Goal: Task Accomplishment & Management: Complete application form

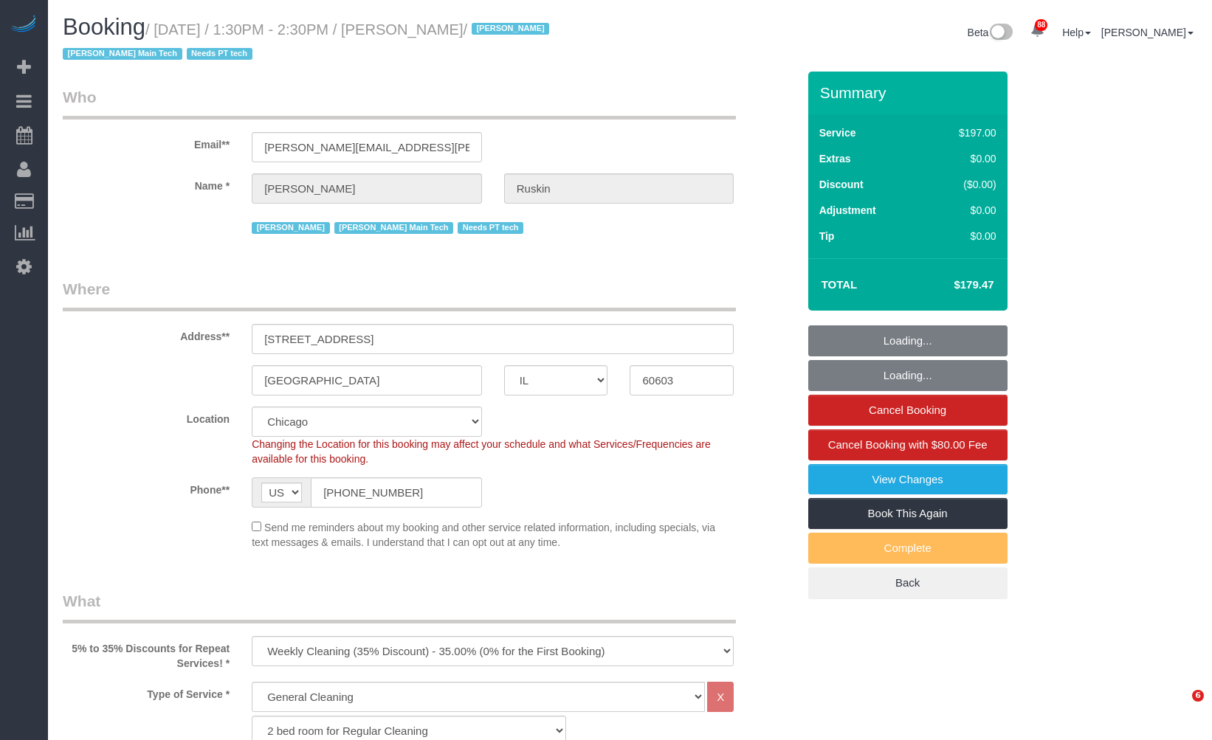
select select "IL"
select select "512"
select select "3"
select select "number:1"
select select "number:58"
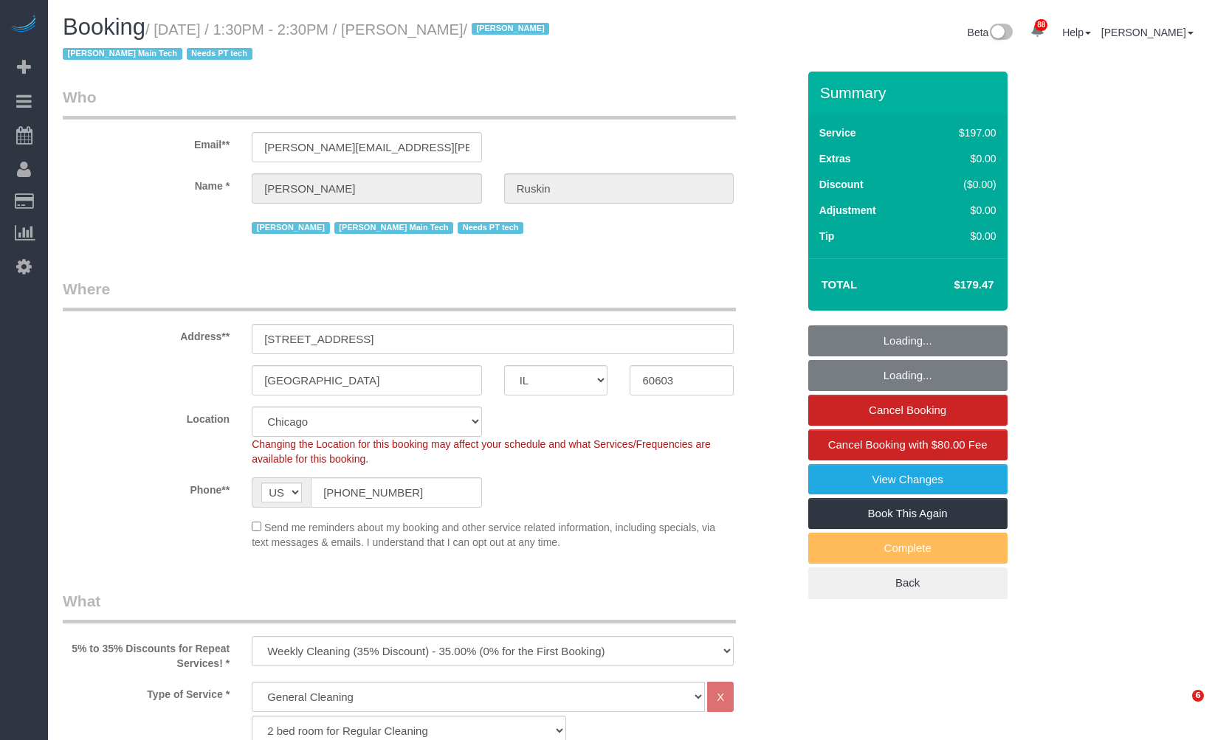
select select "number:139"
select select "number:106"
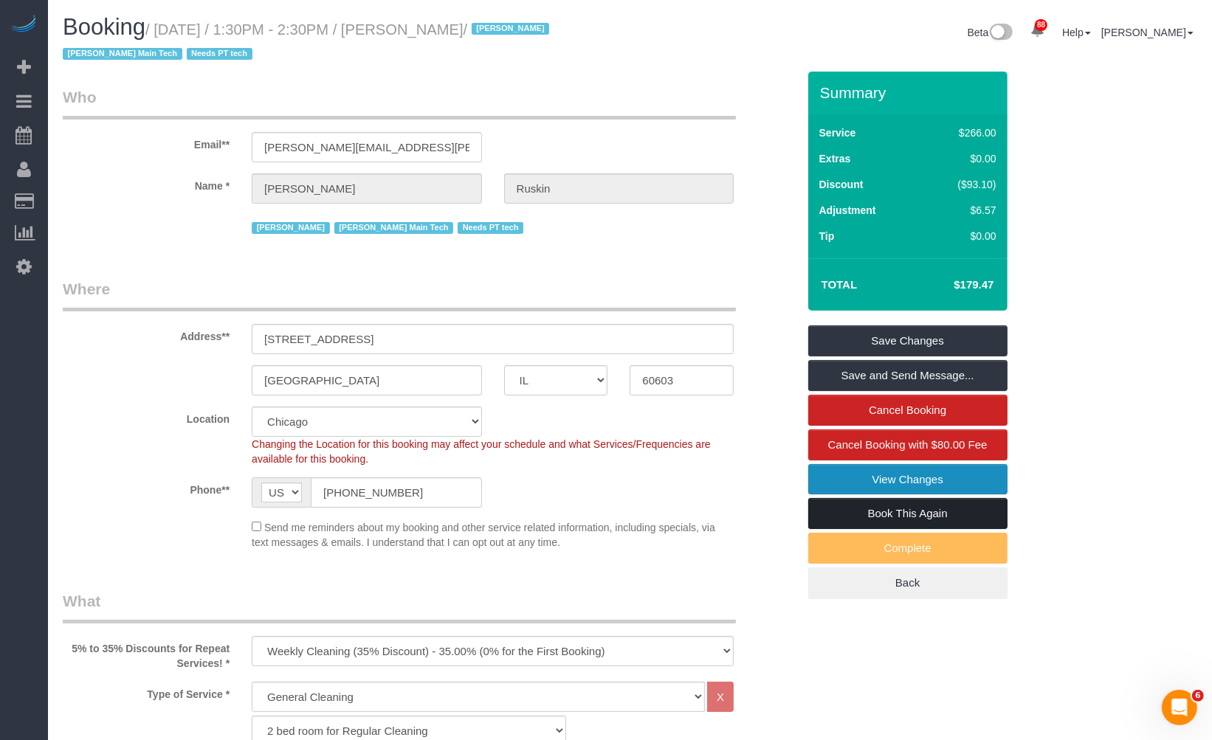
drag, startPoint x: 945, startPoint y: 514, endPoint x: 947, endPoint y: 489, distance: 24.4
click at [945, 514] on link "Book This Again" at bounding box center [907, 513] width 199 height 31
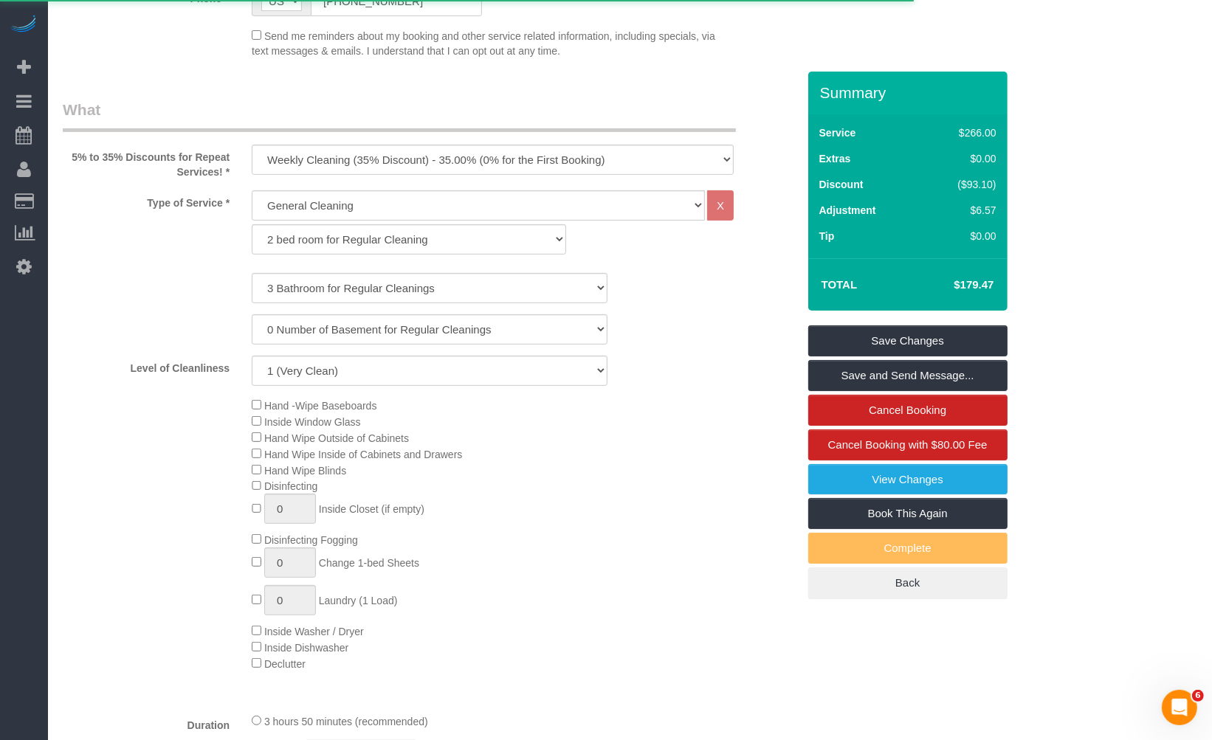
scroll to position [655, 0]
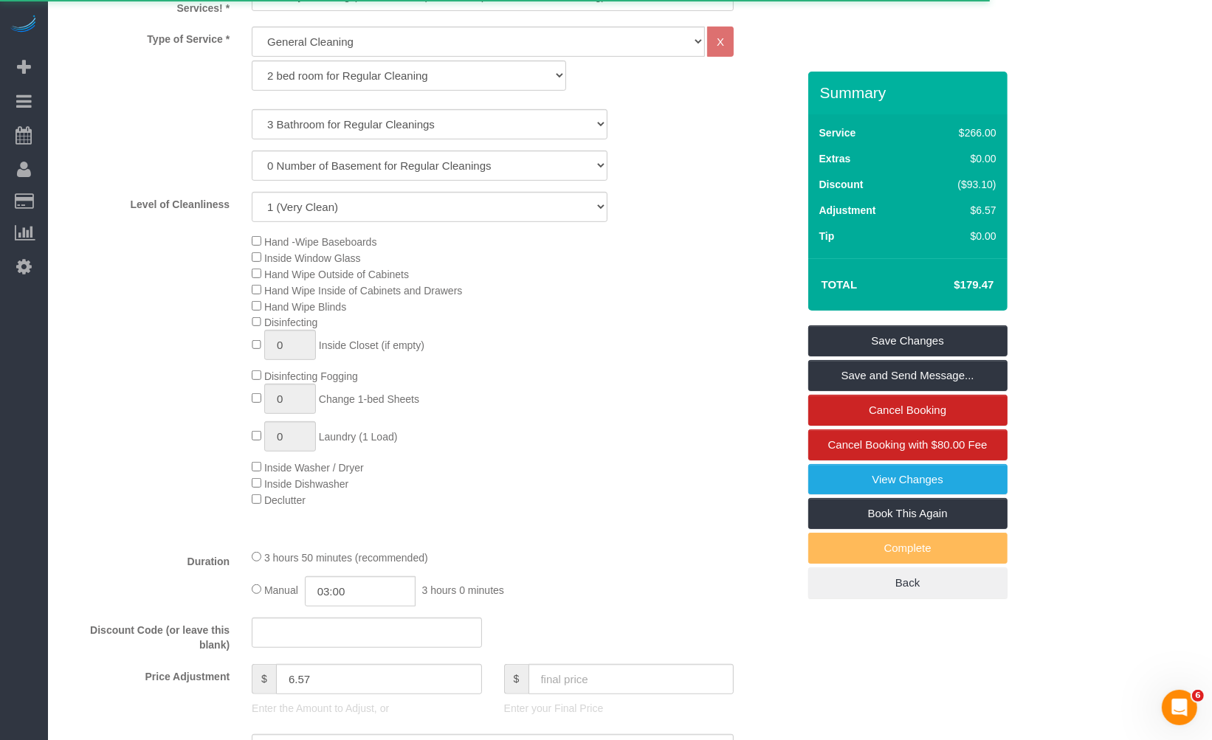
select select "IL"
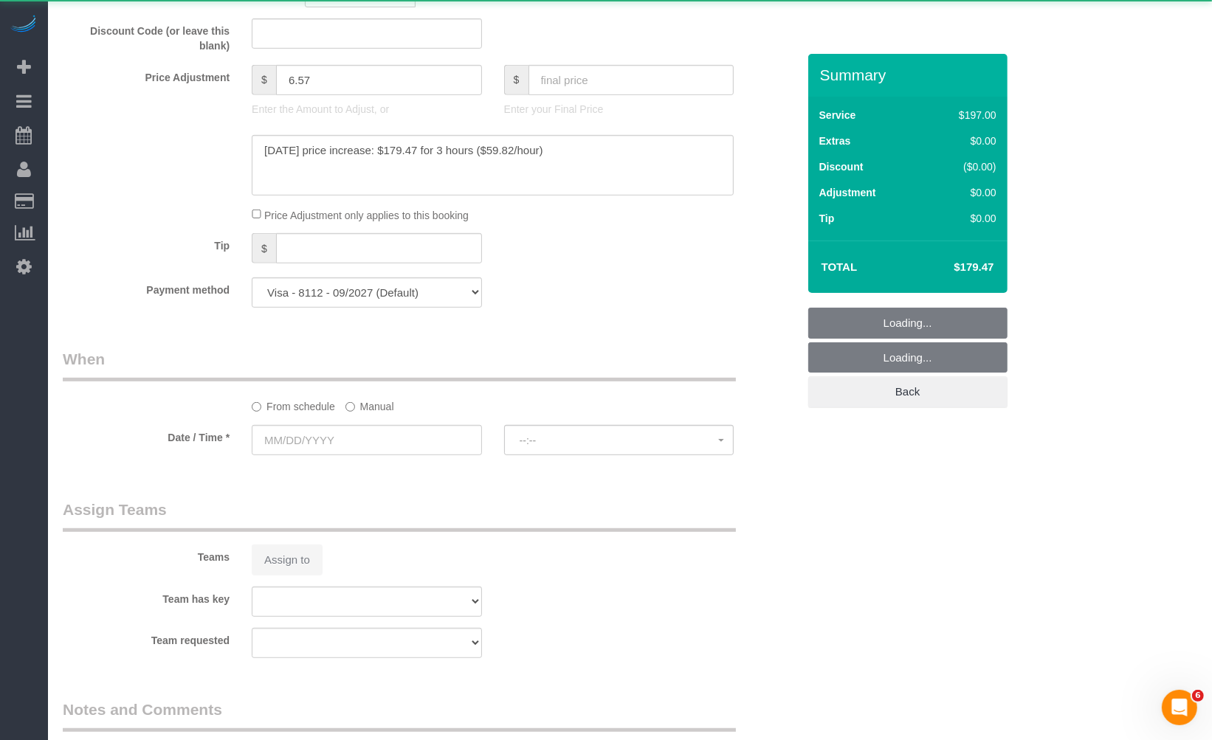
scroll to position [164, 0]
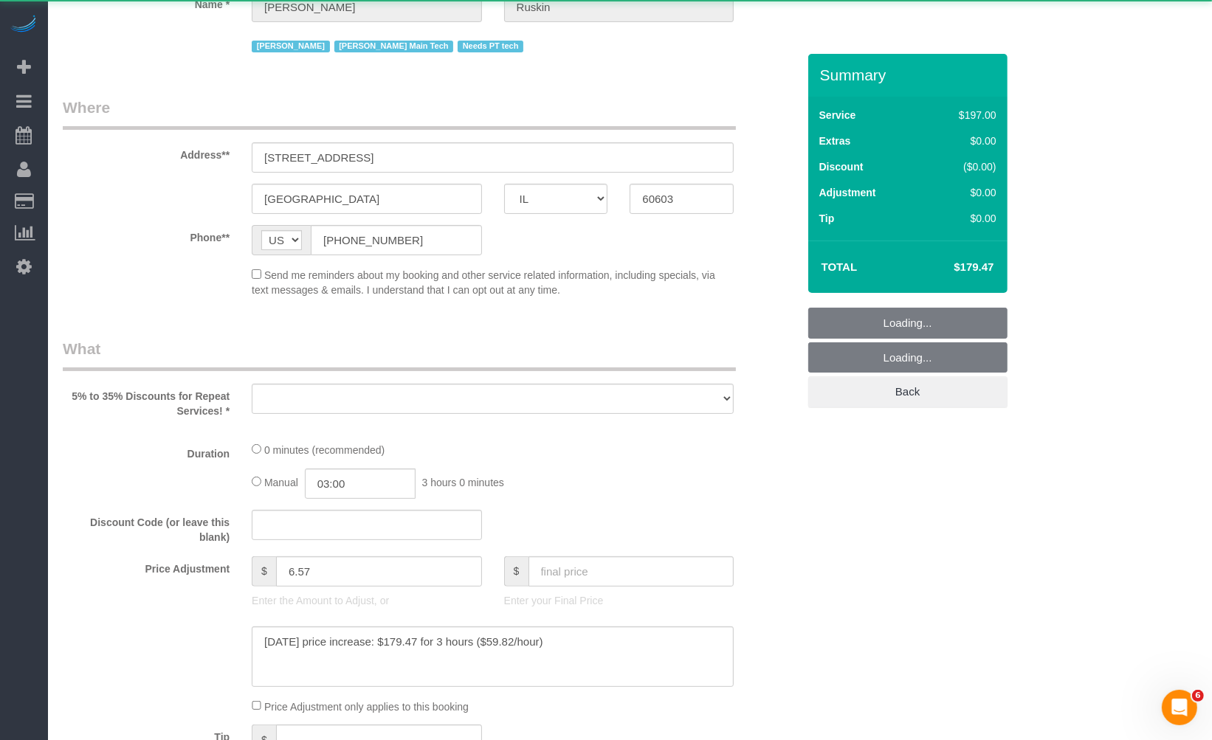
select select "object:1721"
select select "number:1"
select select "number:58"
select select "number:139"
select select "number:106"
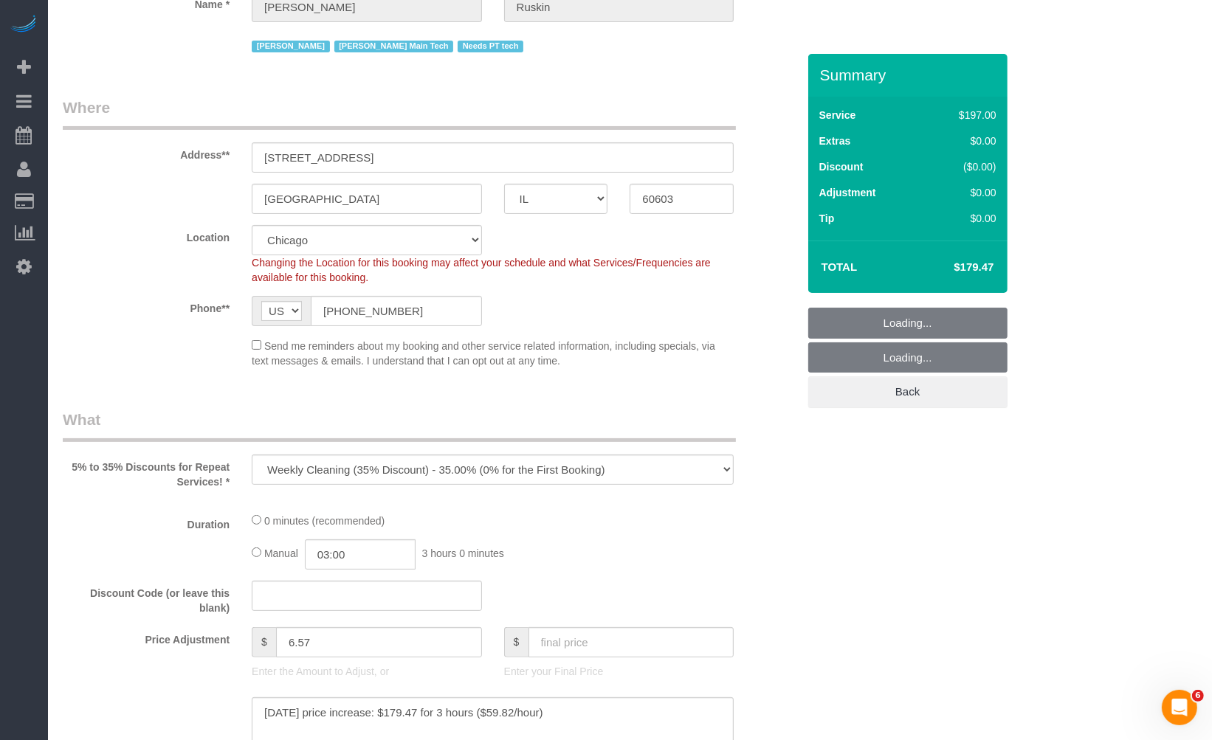
select select "object:2178"
select select "512"
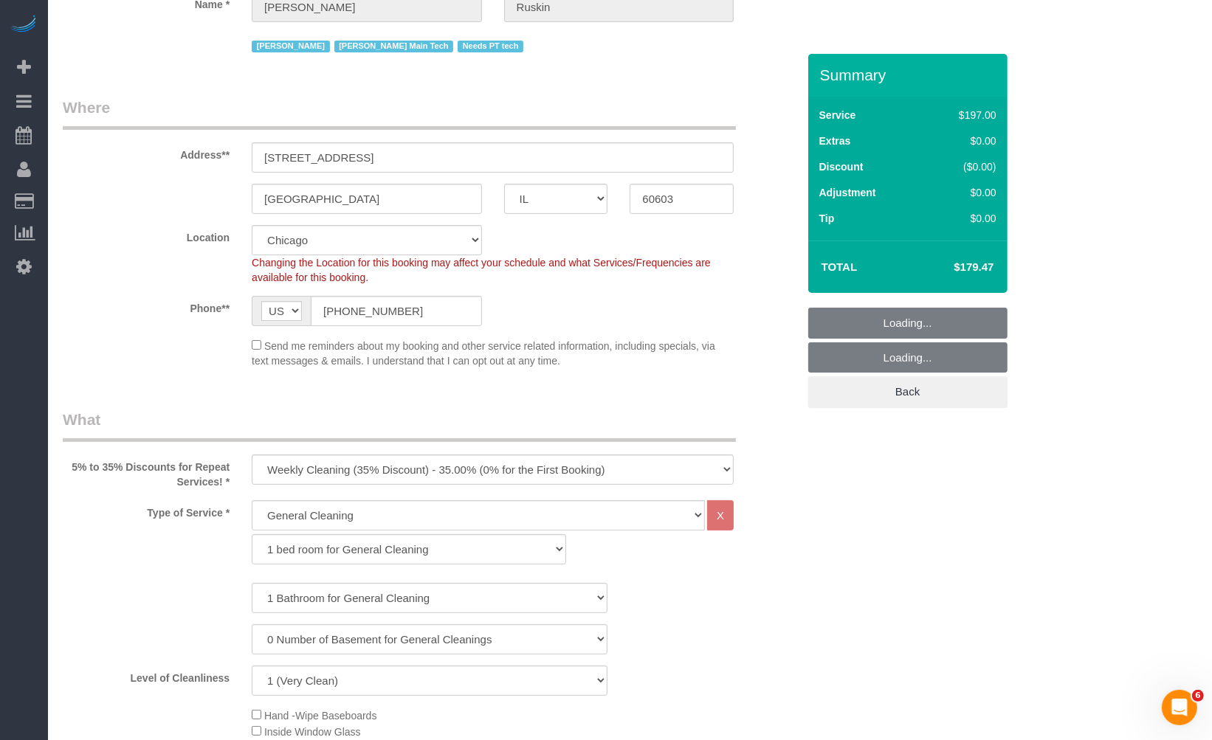
scroll to position [0, 0]
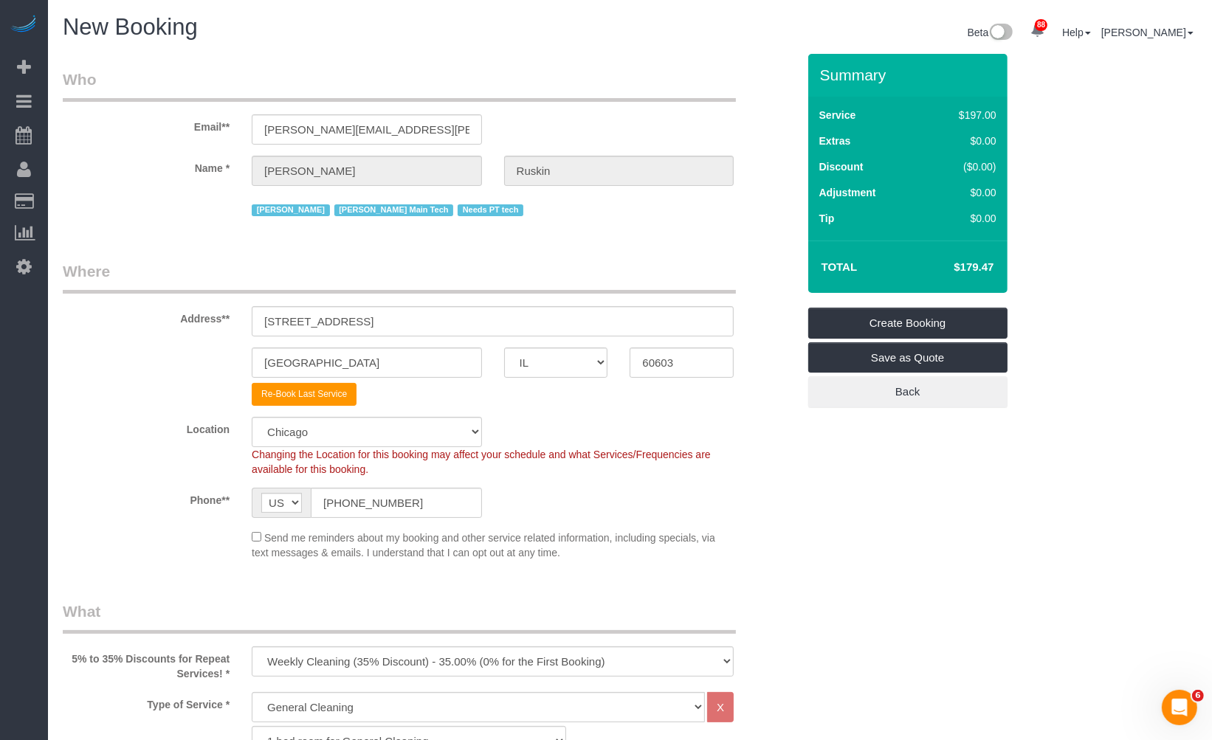
select select "object:2259"
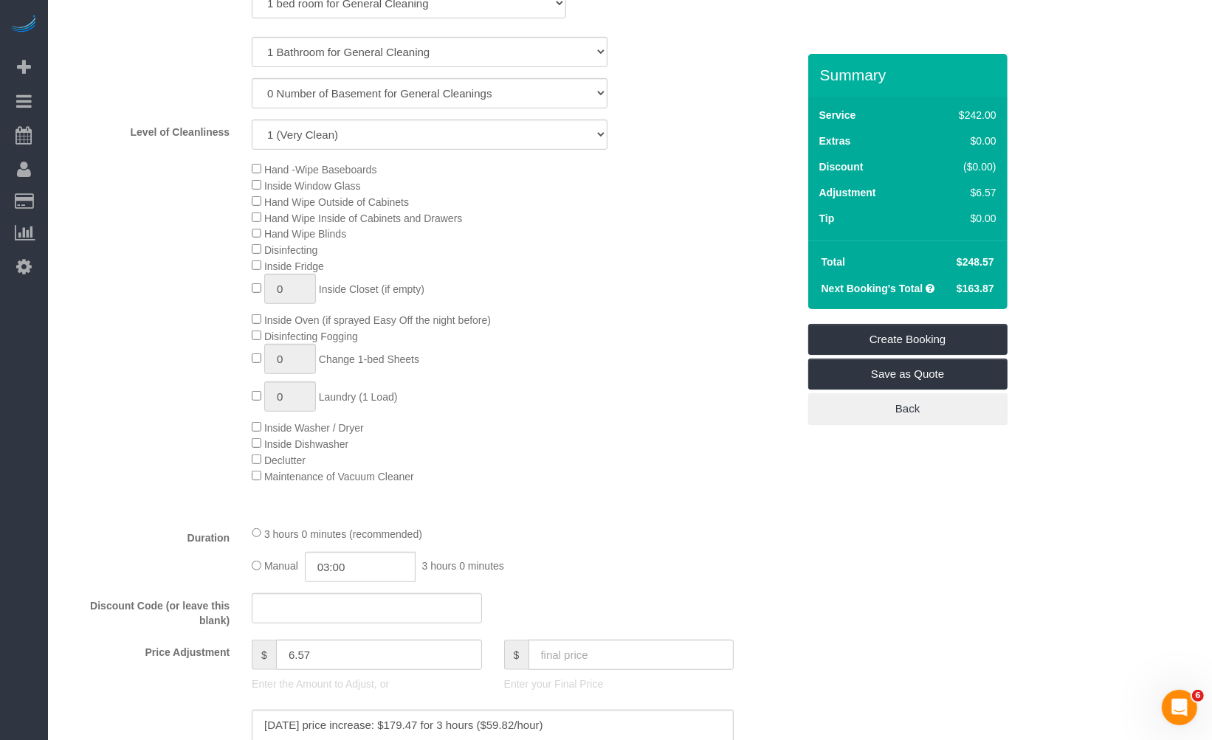
scroll to position [902, 0]
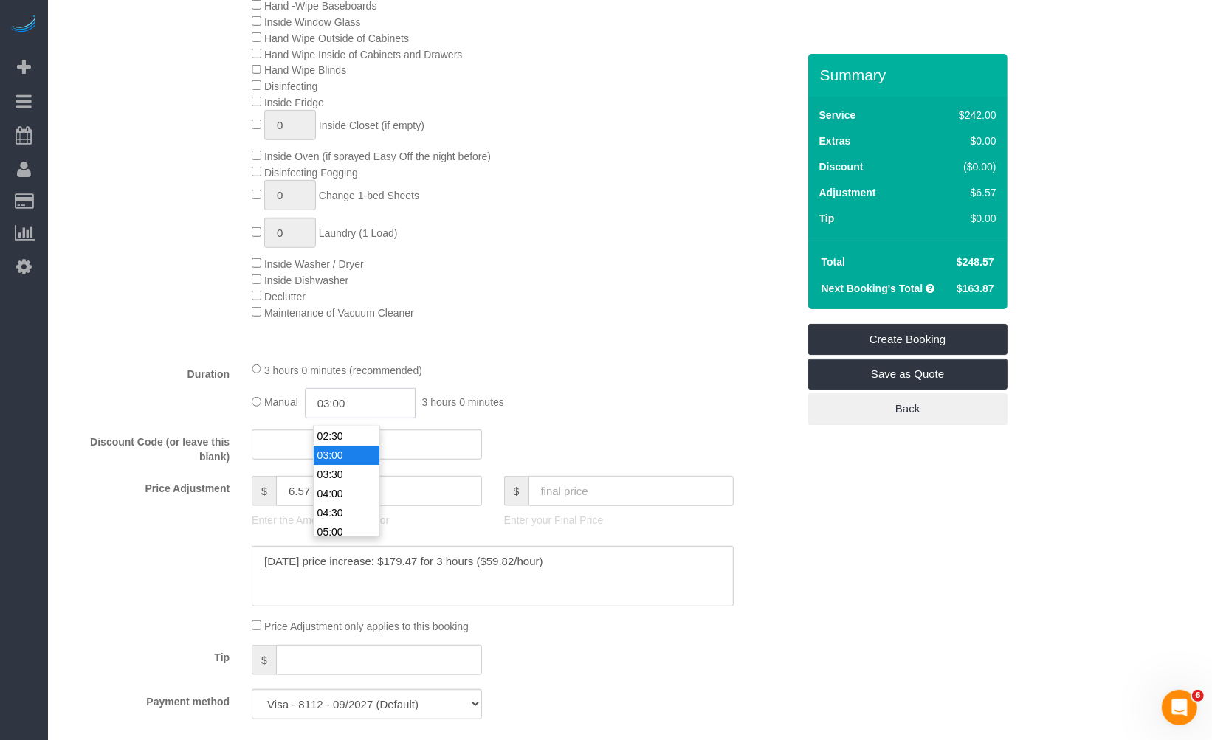
drag, startPoint x: 376, startPoint y: 406, endPoint x: 279, endPoint y: 411, distance: 97.5
click at [279, 411] on div "Manual 03:00 3 hours 0 minutes" at bounding box center [493, 403] width 482 height 30
type input "02:50"
click at [525, 378] on div "3 hours 0 minutes (recommended)" at bounding box center [493, 370] width 482 height 16
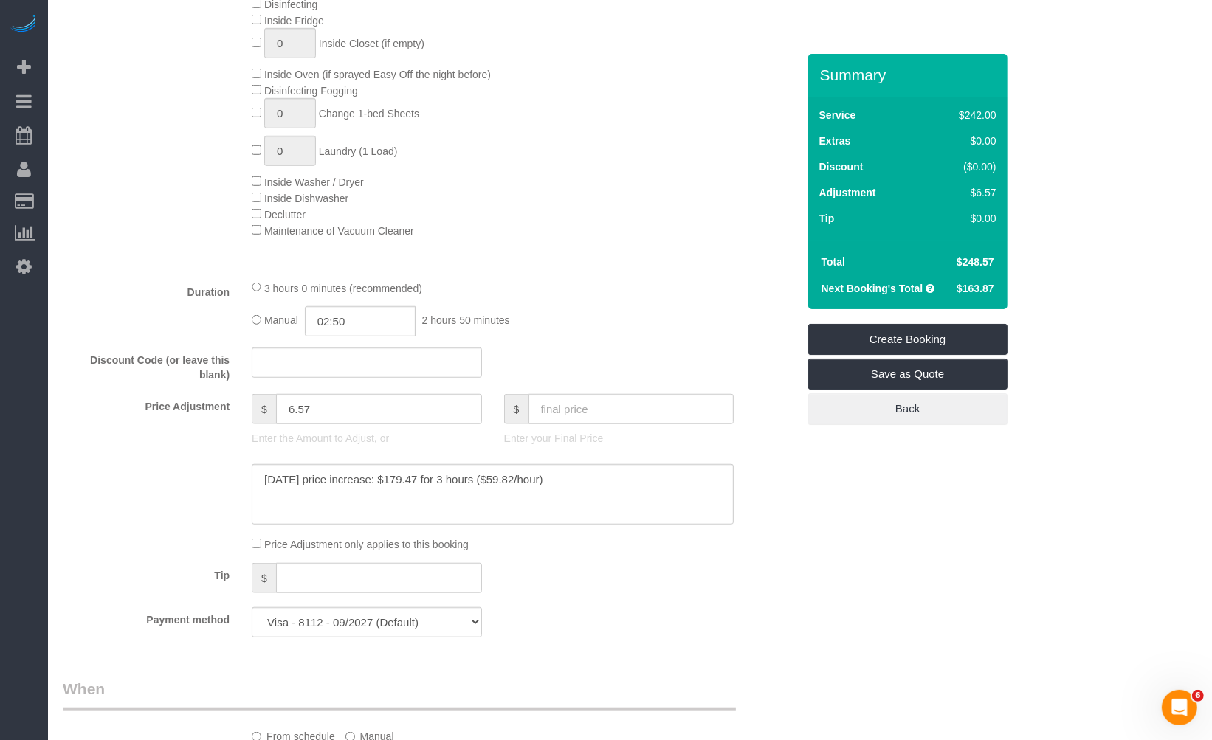
scroll to position [1147, 0]
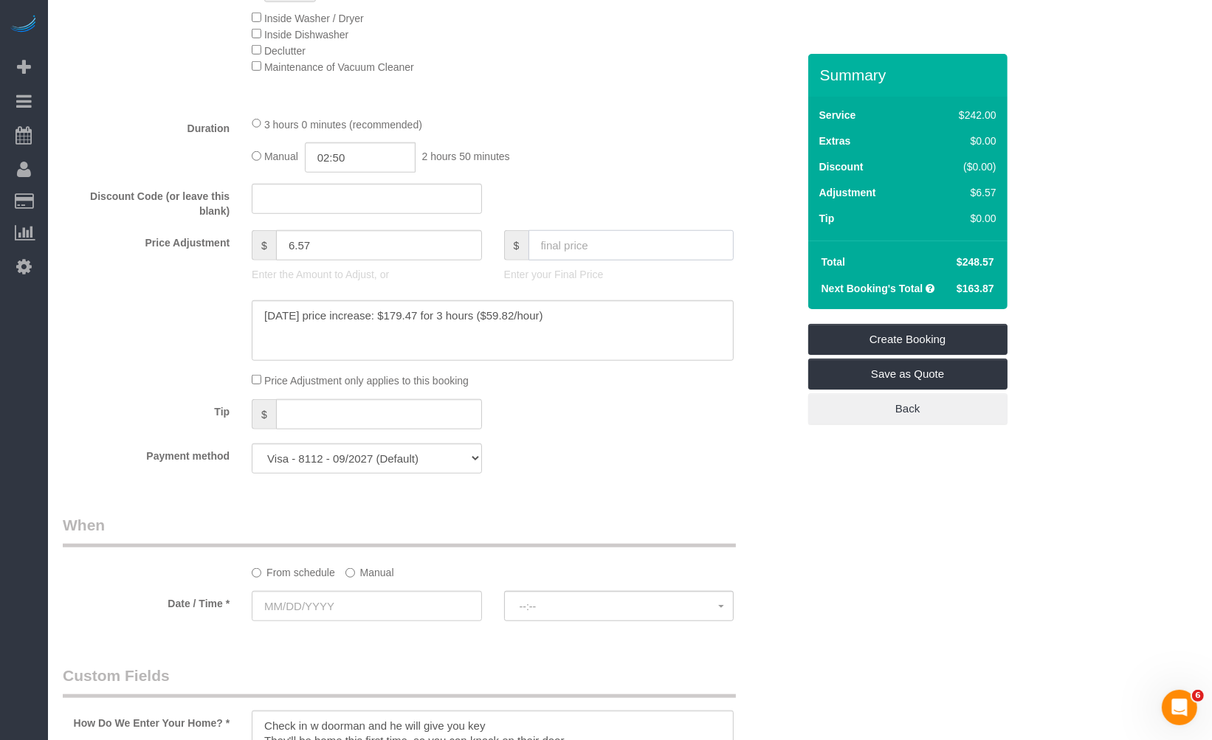
click at [601, 260] on input "text" at bounding box center [631, 245] width 206 height 30
type input "0"
click at [604, 463] on div "Payment method Visa - 8112 - 09/2027 (Default) Add Credit Card ─────────────── …" at bounding box center [430, 458] width 756 height 30
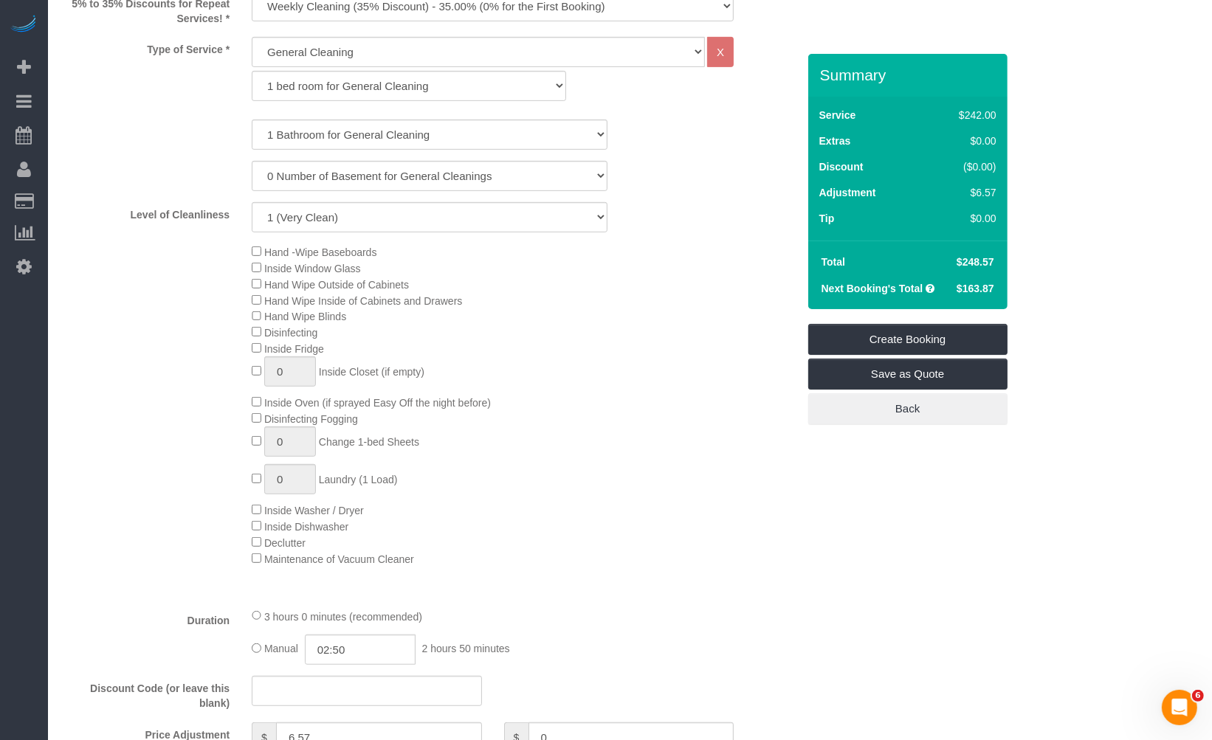
type input "-242"
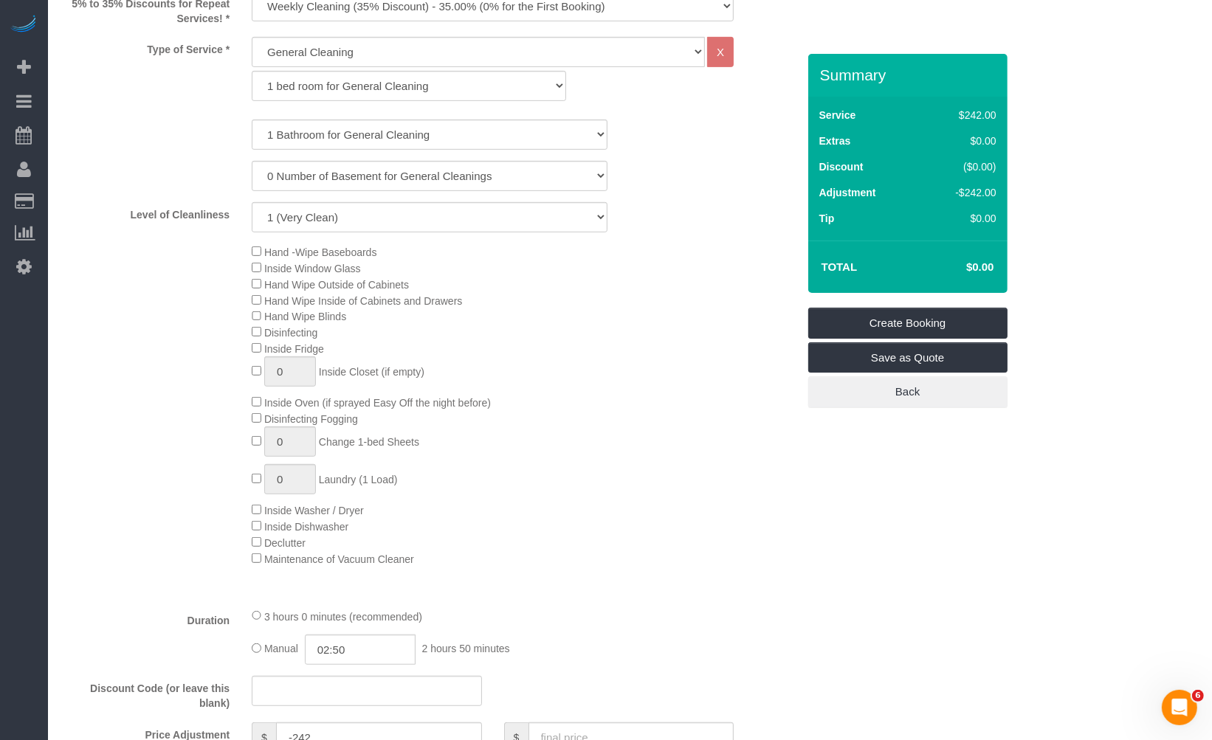
scroll to position [491, 0]
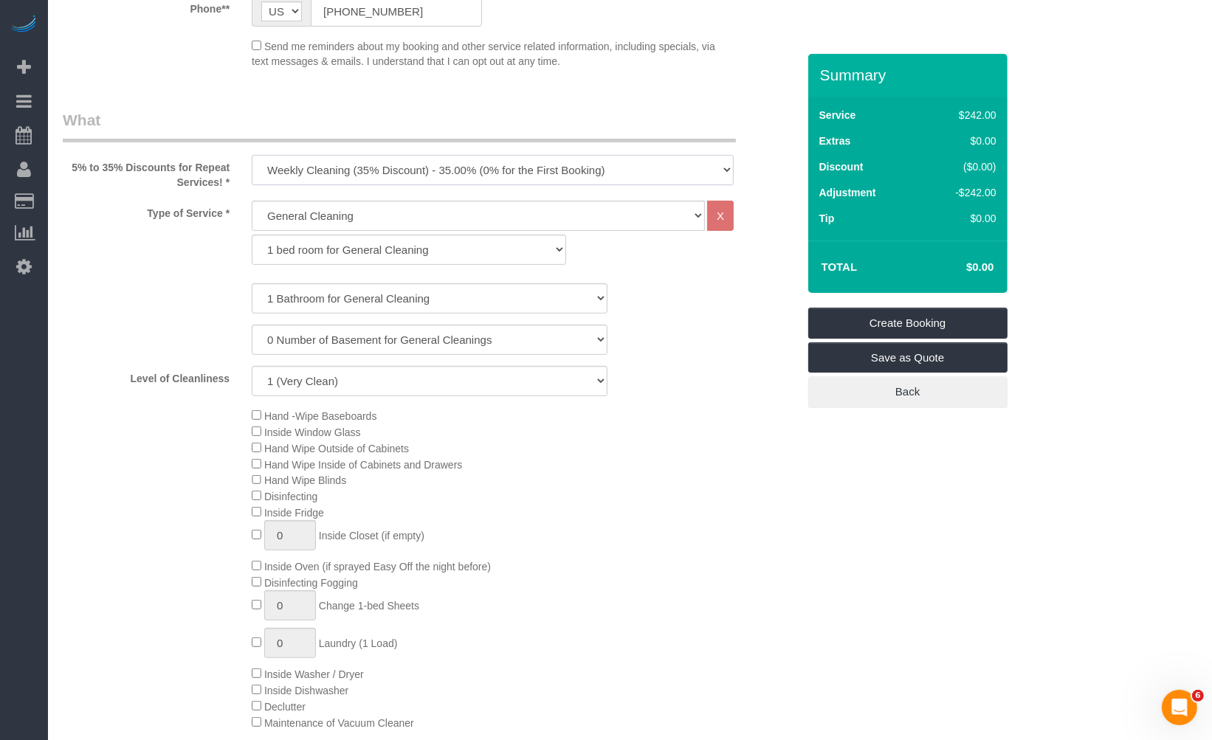
click at [397, 160] on select "One Time Cleaning Weekly Cleaning (35% Discount) - 35.00% (0% for the First Boo…" at bounding box center [493, 170] width 482 height 30
click at [389, 170] on select "One Time Cleaning Weekly Cleaning (35% Discount) - 35.00% (0% for the First Boo…" at bounding box center [493, 170] width 482 height 30
select select "object:2263"
click at [252, 155] on select "One Time Cleaning Weekly Cleaning (35% Discount) - 35.00% (0% for the First Boo…" at bounding box center [493, 170] width 482 height 30
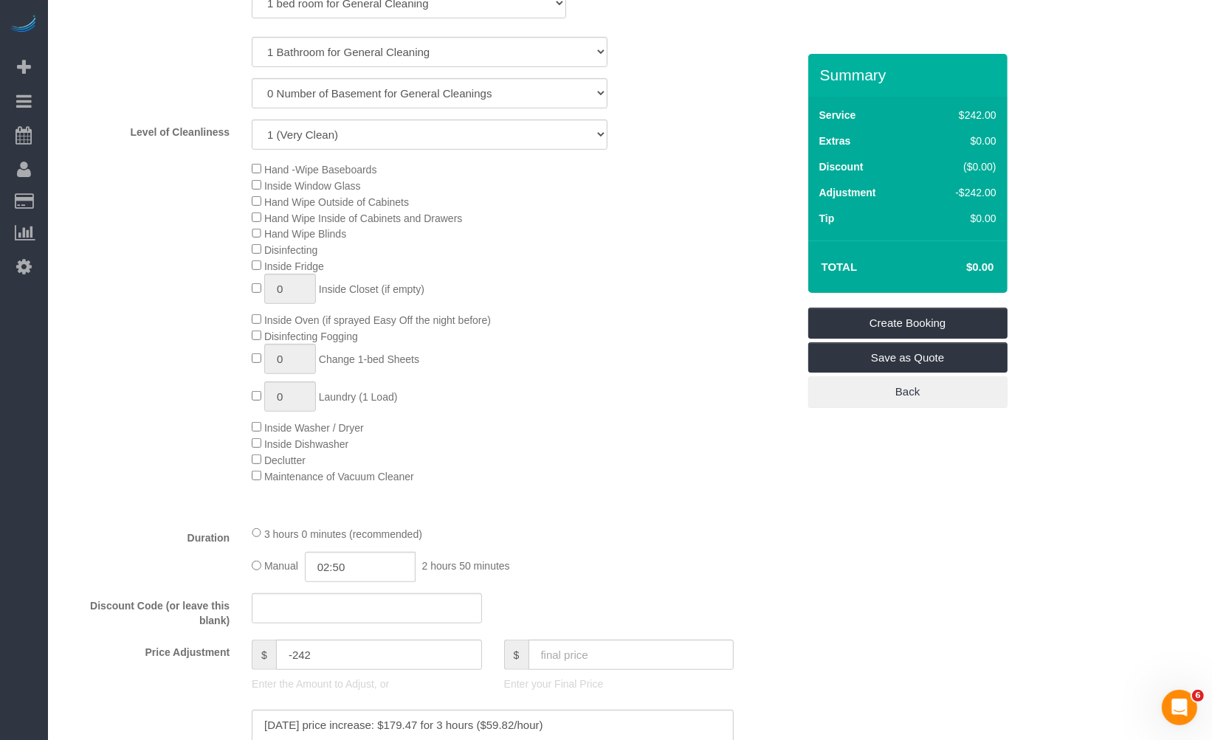
scroll to position [573, 0]
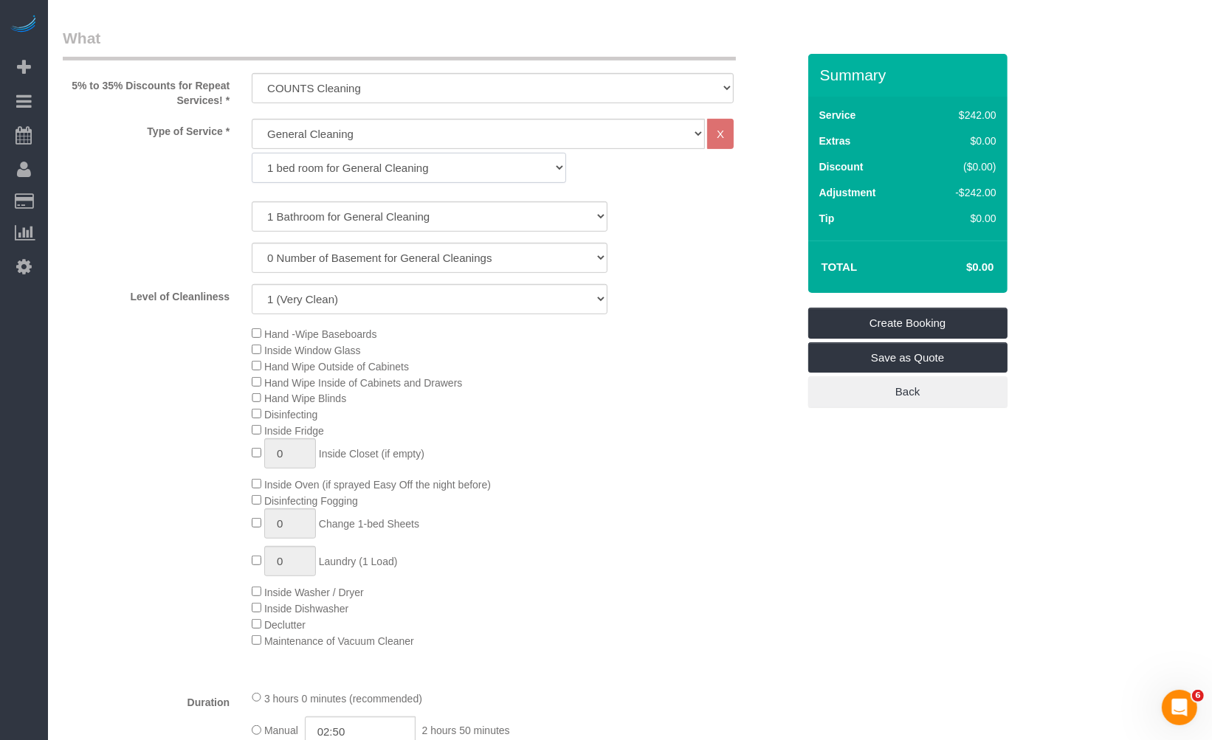
click at [331, 174] on select "1 bed room for General Cleaning 2 bed room for General Cleaning 3 bed room for …" at bounding box center [409, 168] width 314 height 30
select select "287"
click at [252, 153] on select "1 bed room for General Cleaning 2 bed room for General Cleaning 3 bed room for …" at bounding box center [409, 168] width 314 height 30
click at [330, 224] on select "1 Bathroom for General Cleaning 2 Bathroom for General Cleanings 3 Bathroom for…" at bounding box center [430, 216] width 356 height 30
select select "3"
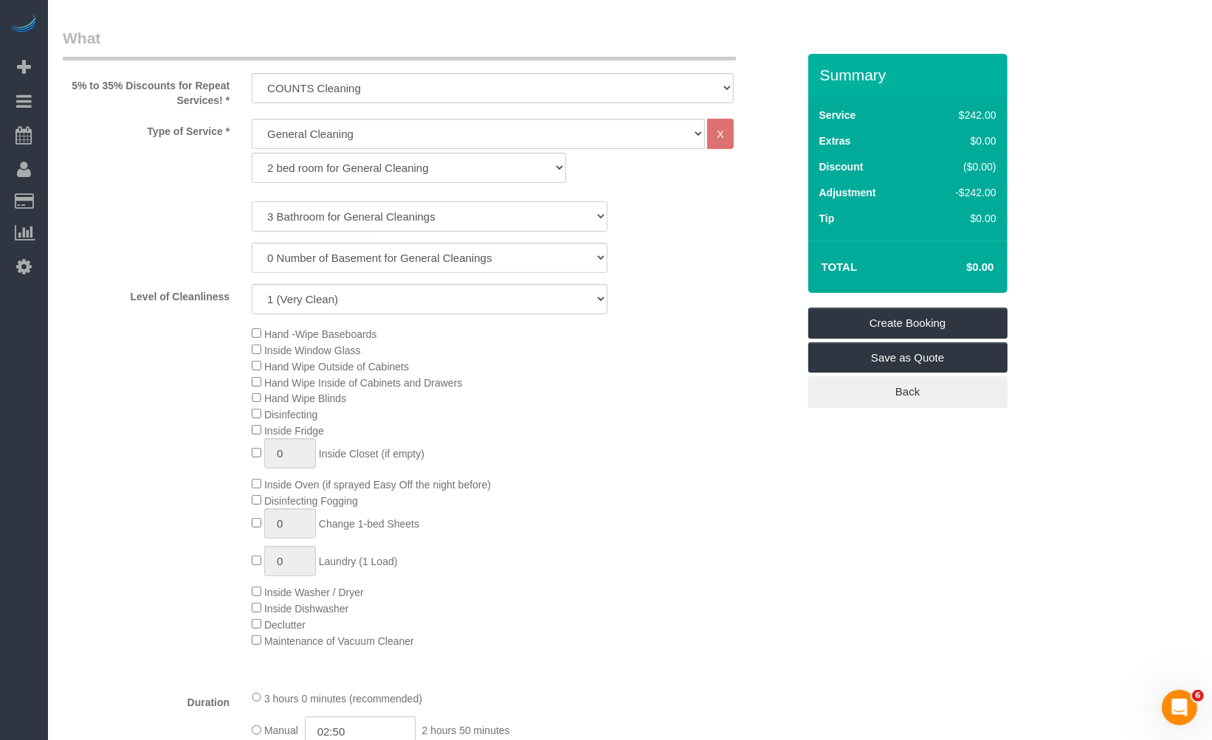
click at [252, 201] on select "1 Bathroom for General Cleaning 2 Bathroom for General Cleanings 3 Bathroom for…" at bounding box center [430, 216] width 356 height 30
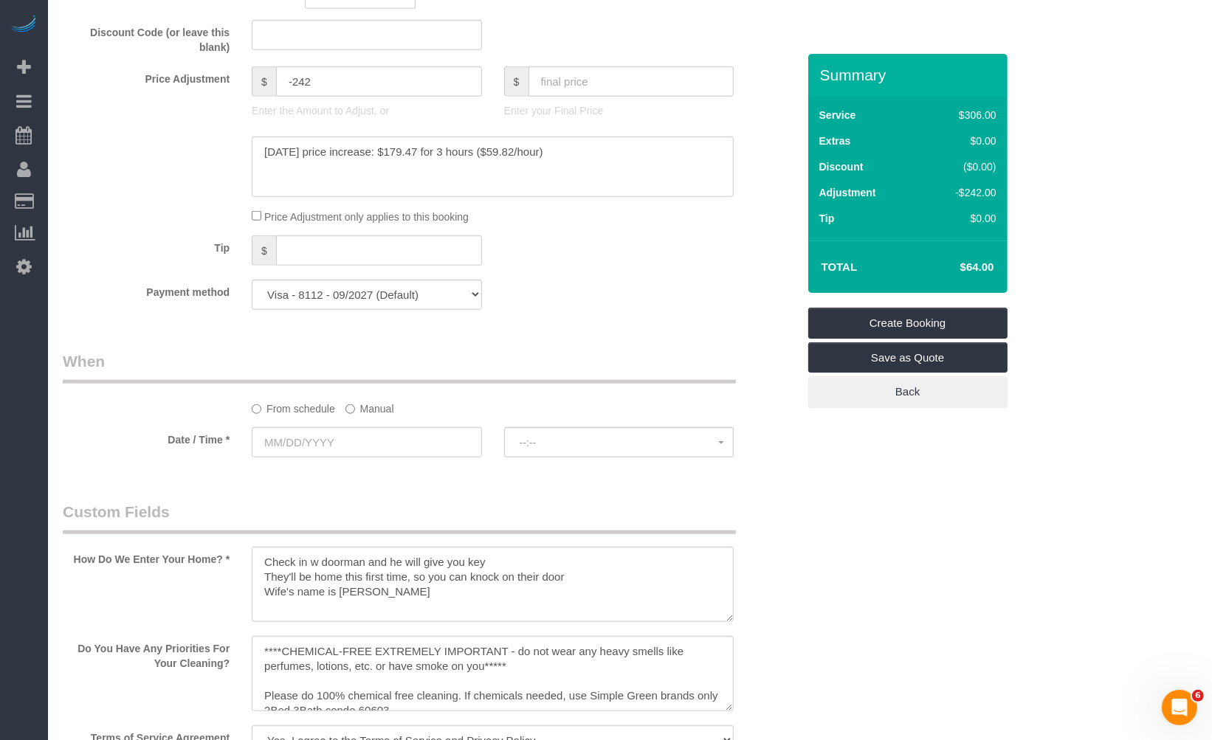
scroll to position [1476, 0]
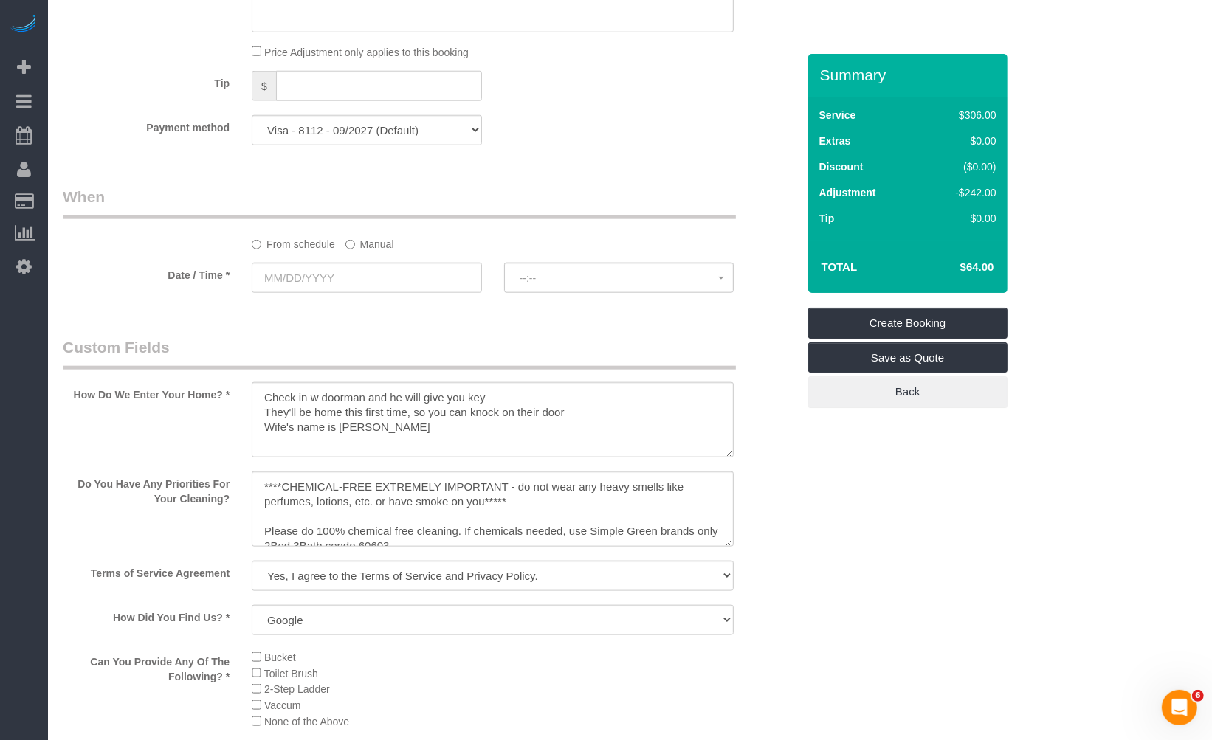
click at [375, 252] on label "Manual" at bounding box center [369, 242] width 49 height 20
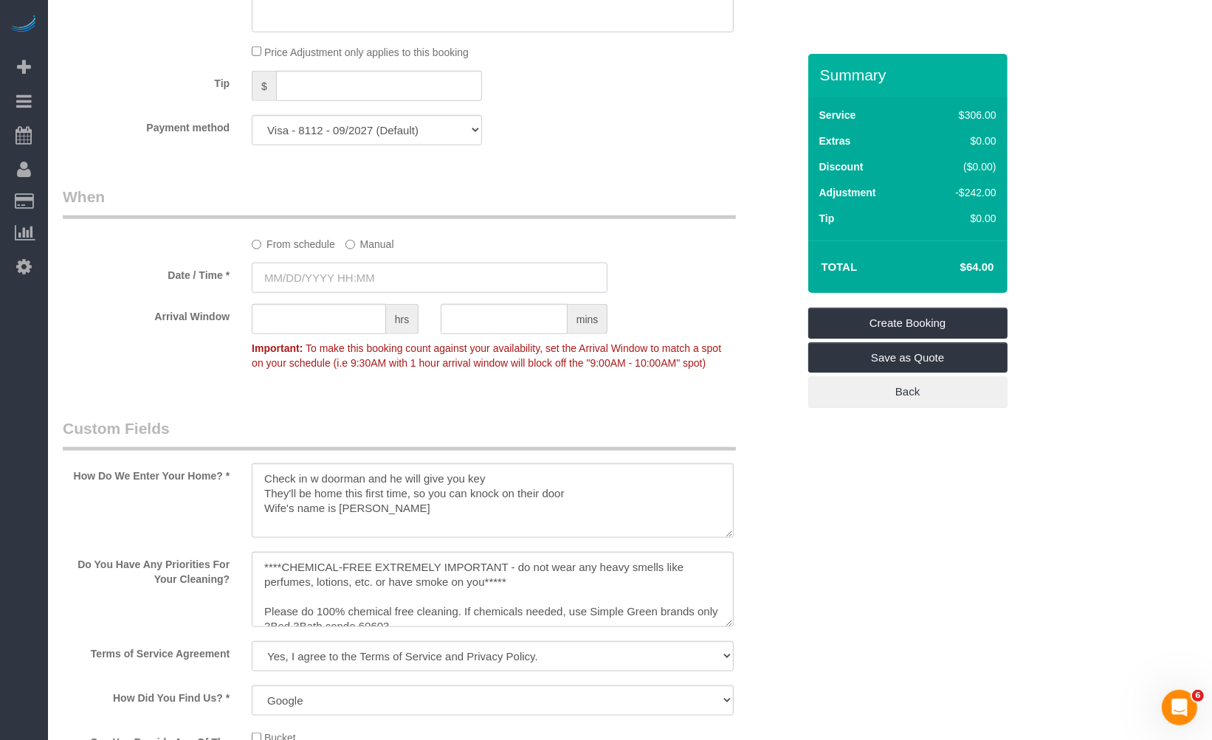
click at [369, 283] on input "text" at bounding box center [430, 278] width 356 height 30
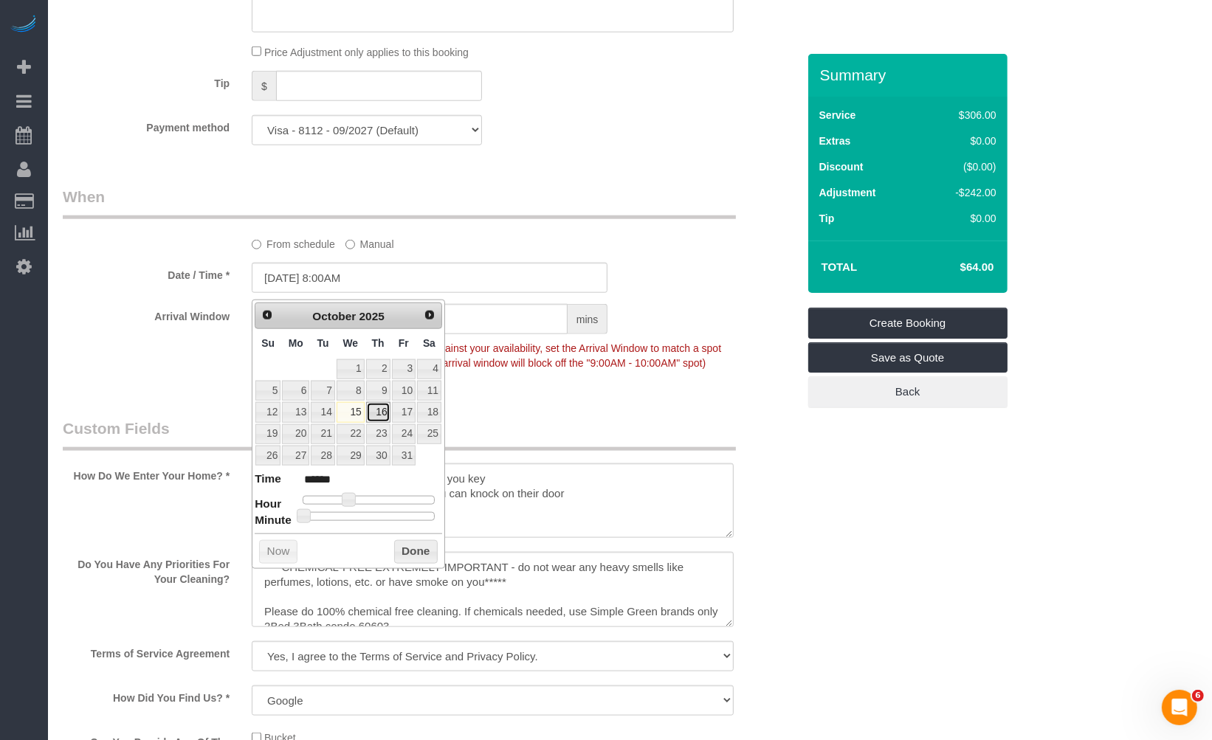
click at [379, 413] on link "16" at bounding box center [378, 412] width 24 height 20
type input "10/16/2025 8:00AM"
click at [537, 218] on legend "When" at bounding box center [399, 202] width 673 height 33
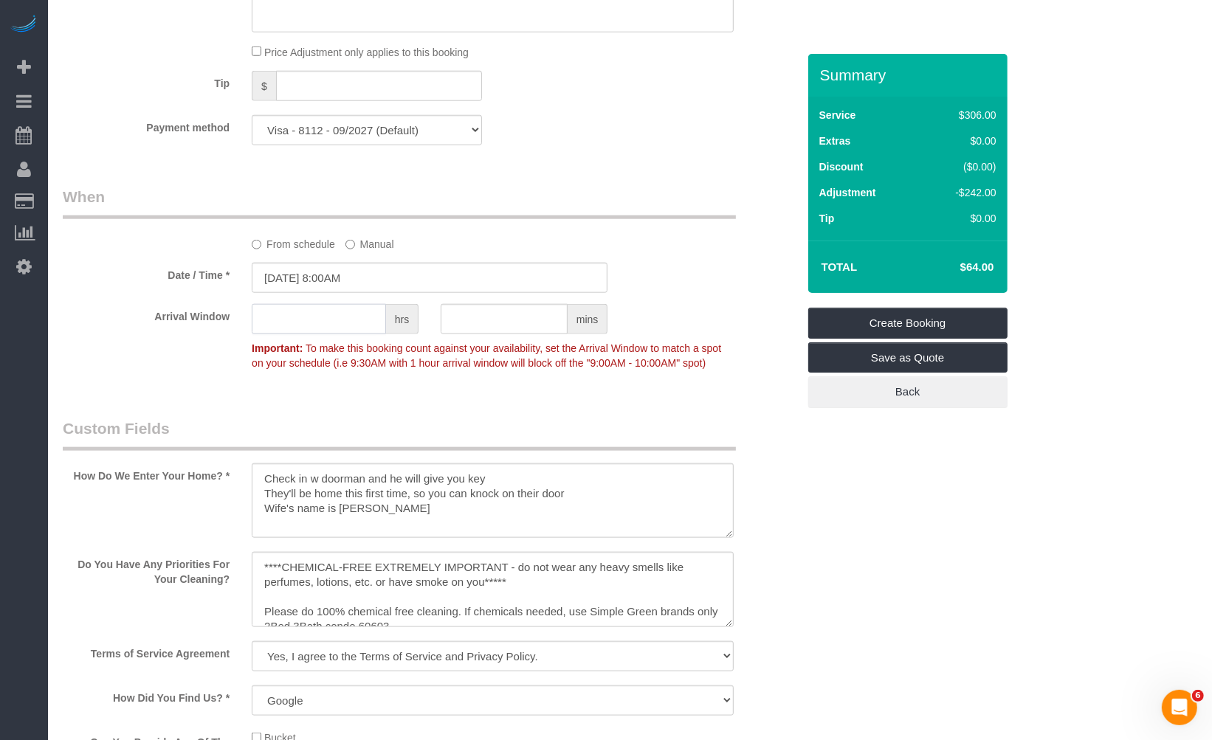
click at [326, 316] on input "text" at bounding box center [319, 319] width 134 height 30
type input "1"
click at [387, 426] on div "Who Email** keith@ruskin.net Name * Keith Ruskin Maddie BU Maria Main Tech Need…" at bounding box center [430, 132] width 756 height 3108
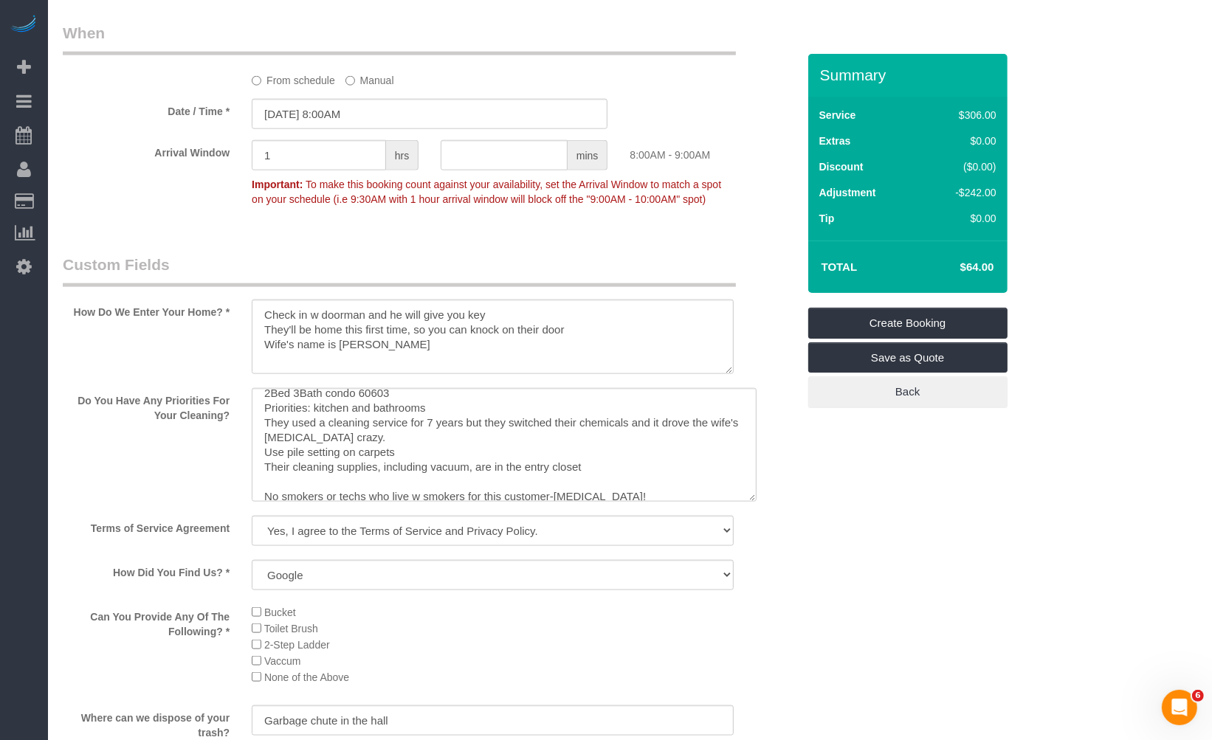
scroll to position [0, 0]
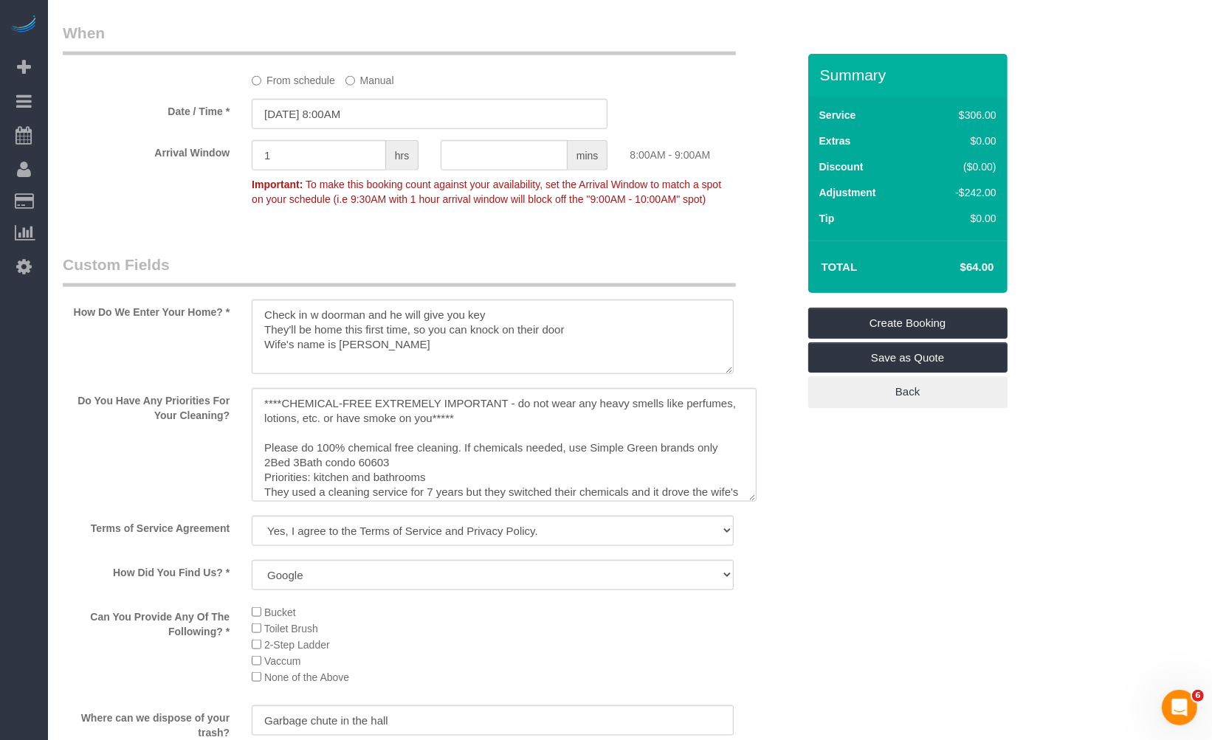
drag, startPoint x: 725, startPoint y: 480, endPoint x: 866, endPoint y: 773, distance: 325.4
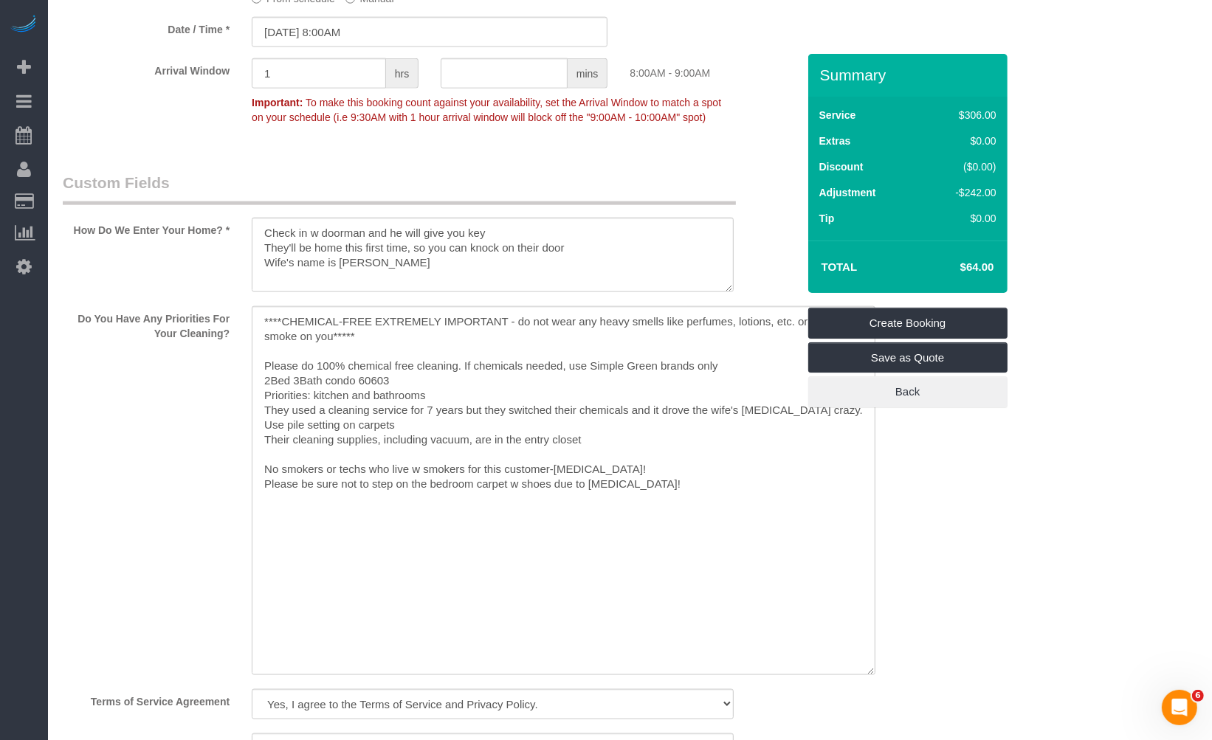
scroll to position [1639, 0]
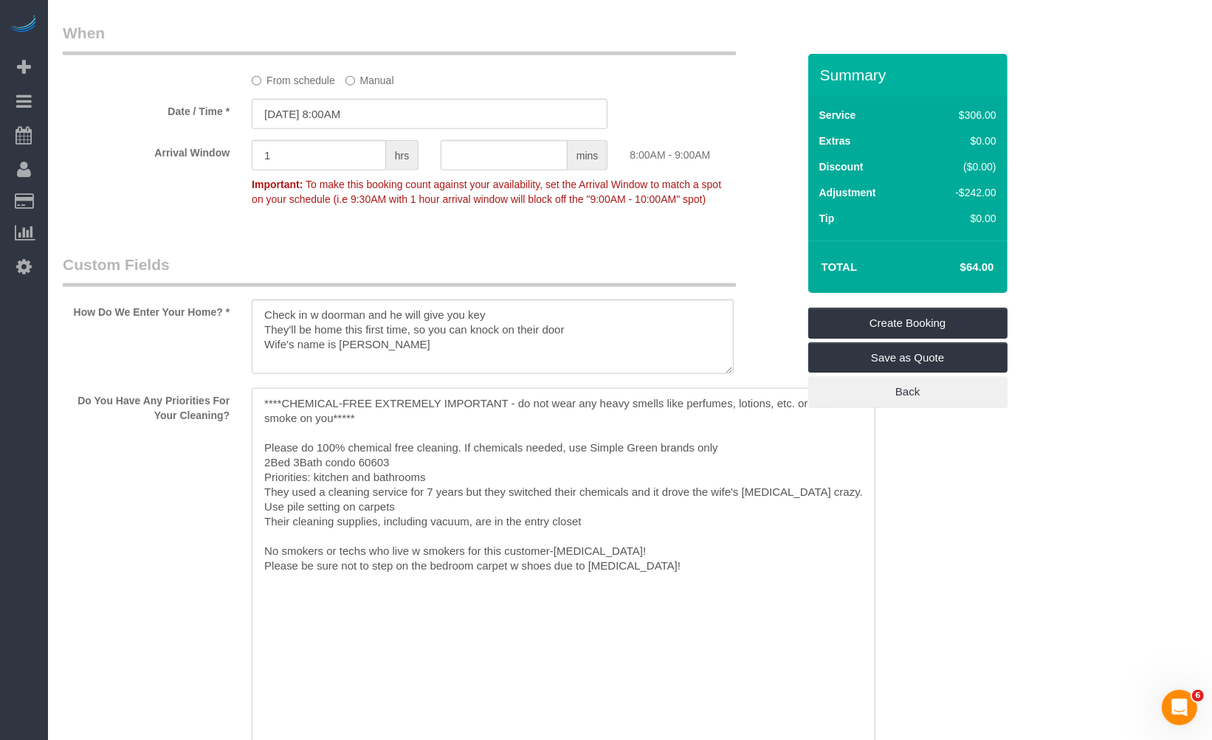
click at [660, 477] on textarea at bounding box center [563, 572] width 623 height 369
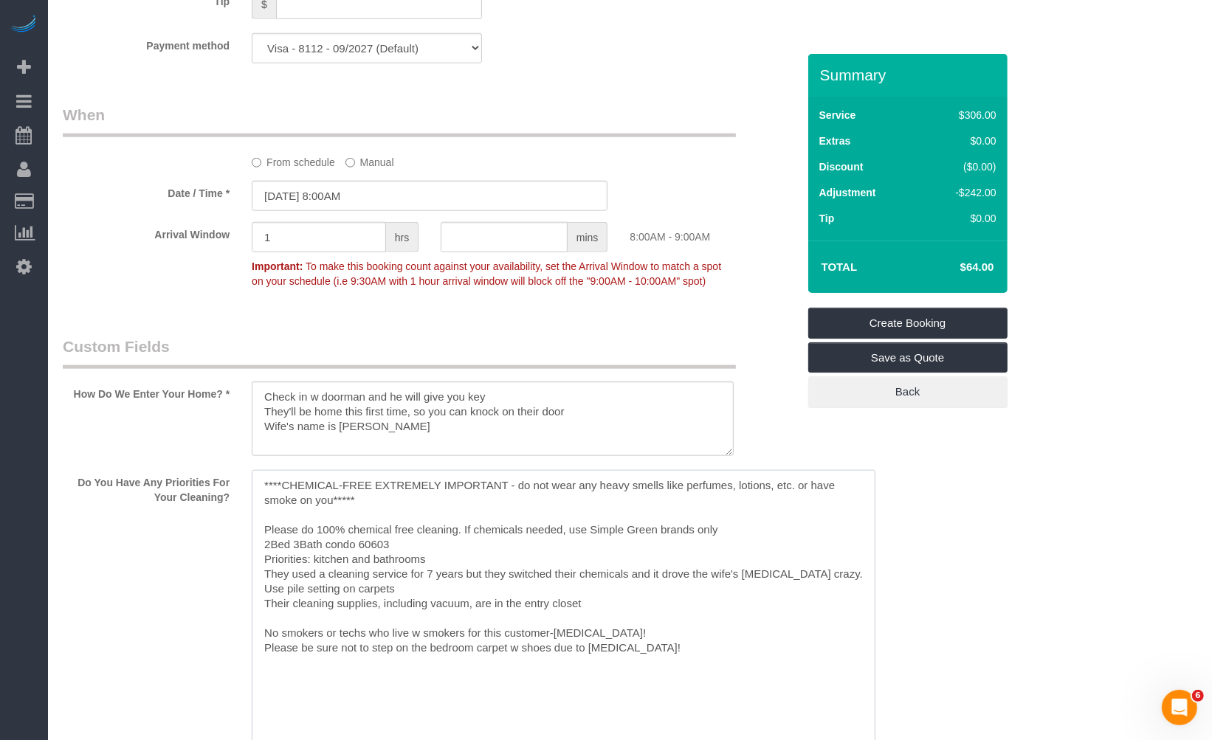
scroll to position [1721, 0]
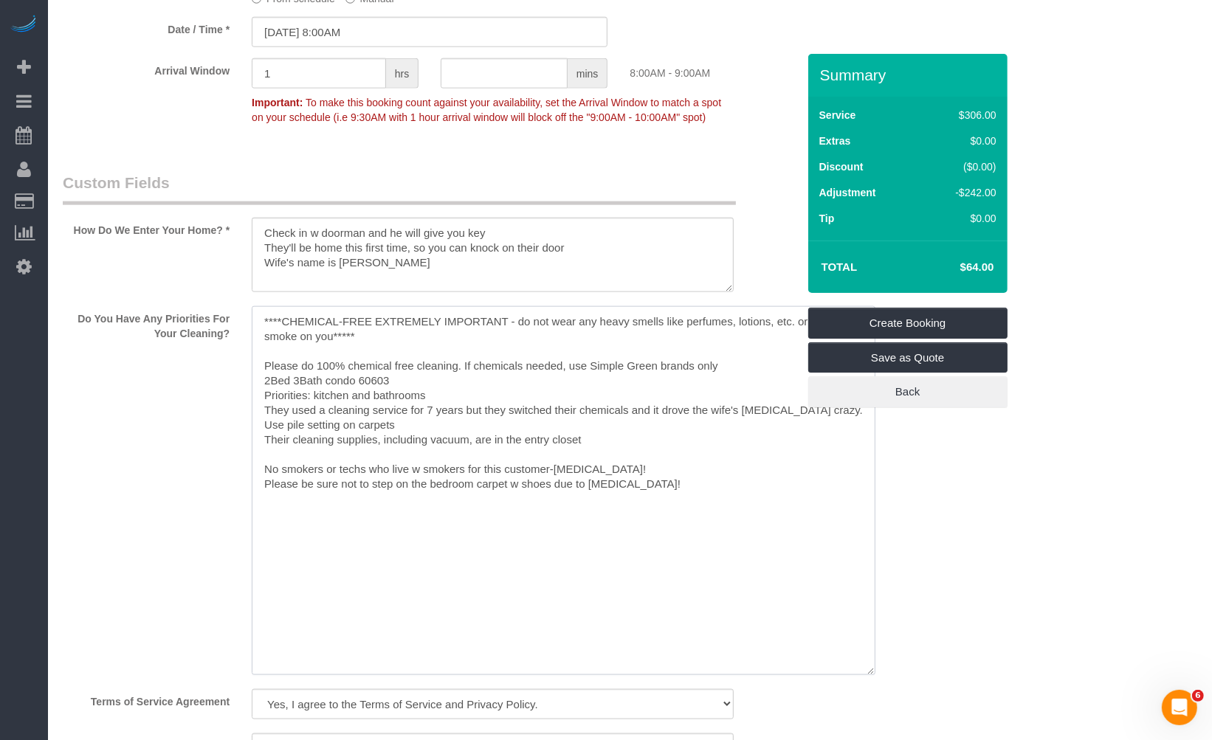
drag, startPoint x: 261, startPoint y: 389, endPoint x: 780, endPoint y: 594, distance: 557.8
click at [780, 594] on textarea at bounding box center [563, 490] width 623 height 369
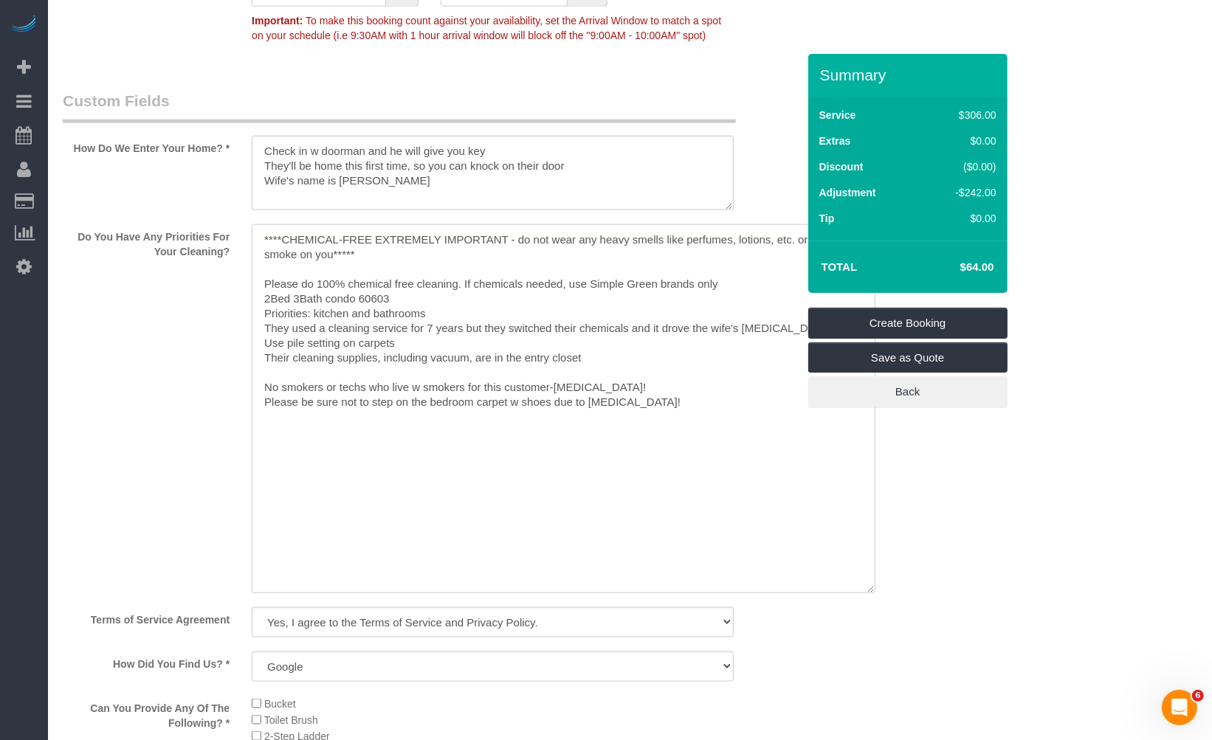
paste textarea ""COUNTS Cleaning Tasks: Under: -Under bed -Under furniture -Under cabinets -Und…"
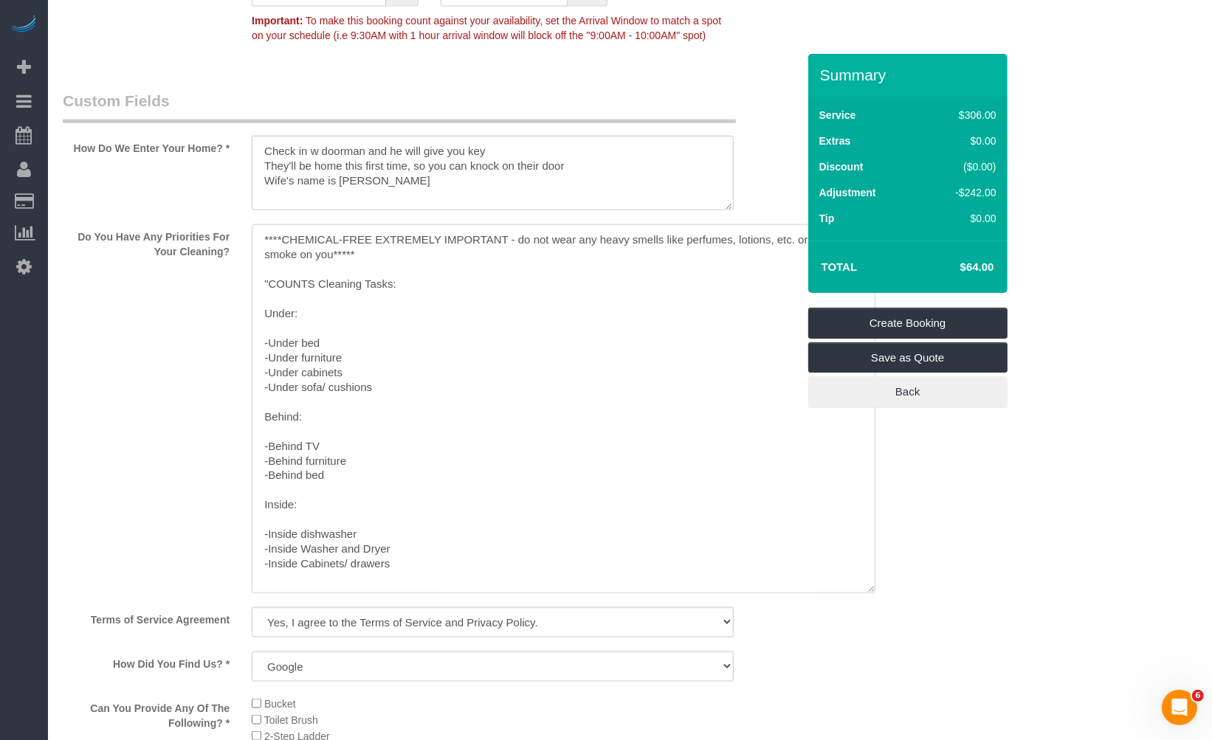
scroll to position [1721, 0]
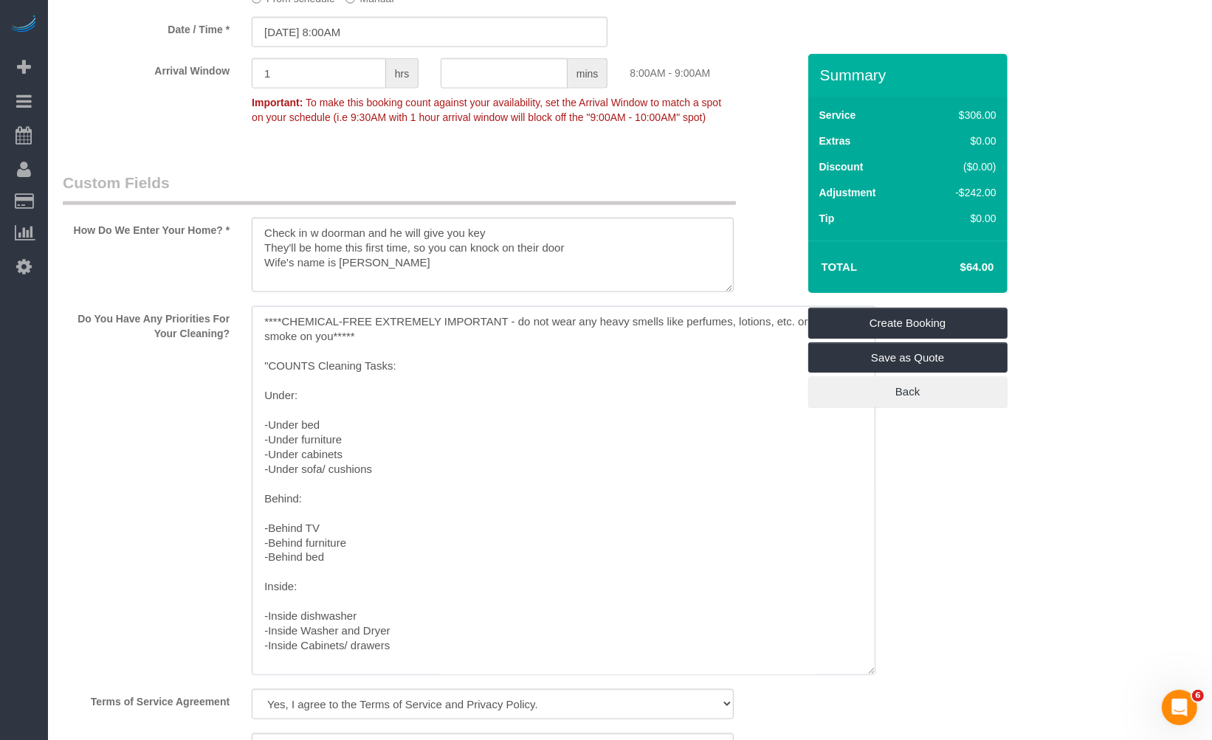
click at [267, 384] on textarea at bounding box center [563, 490] width 623 height 369
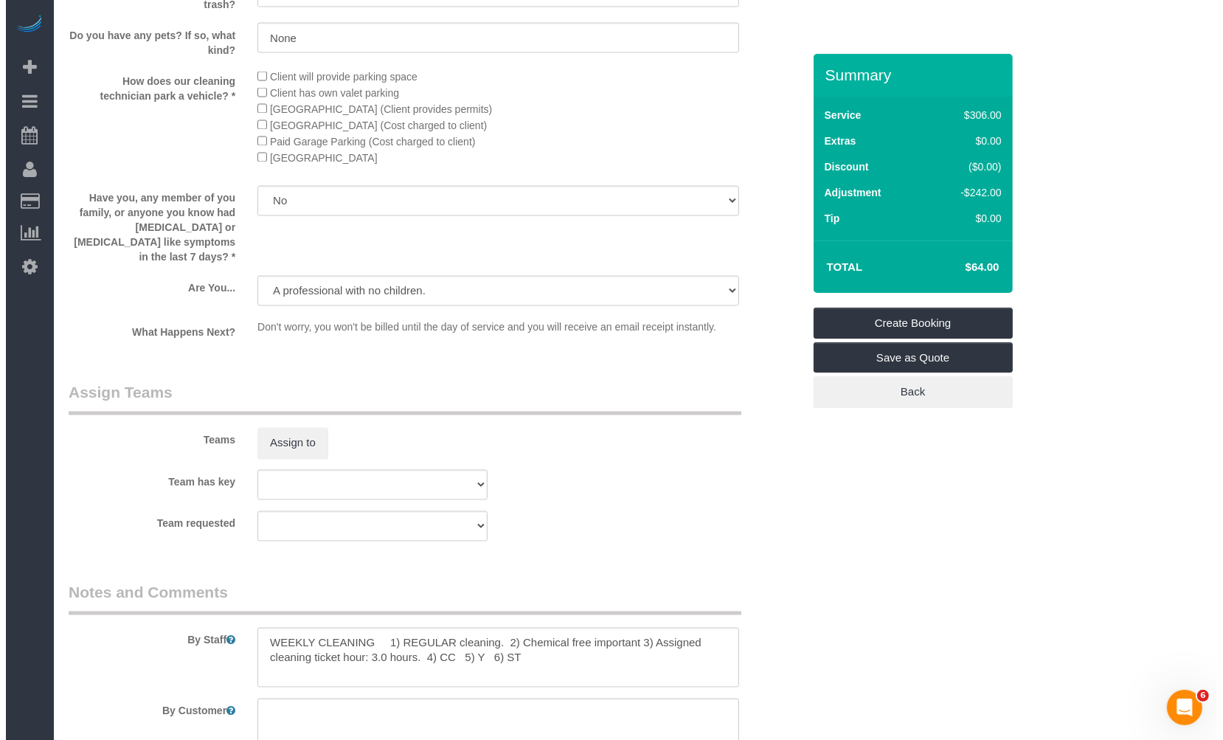
scroll to position [2777, 0]
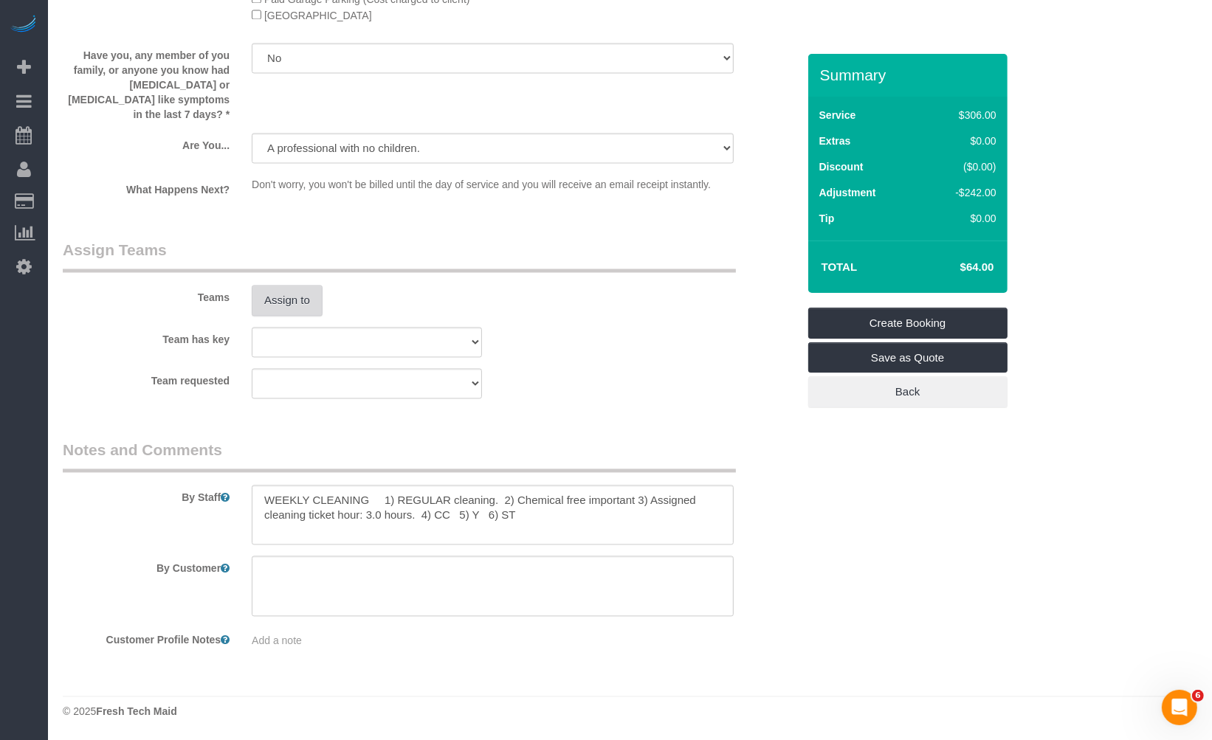
type textarea "****CHEMICAL-FREE EXTREMELY IMPORTANT - do not wear any heavy smells like perfu…"
click at [286, 299] on button "Assign to" at bounding box center [287, 300] width 71 height 31
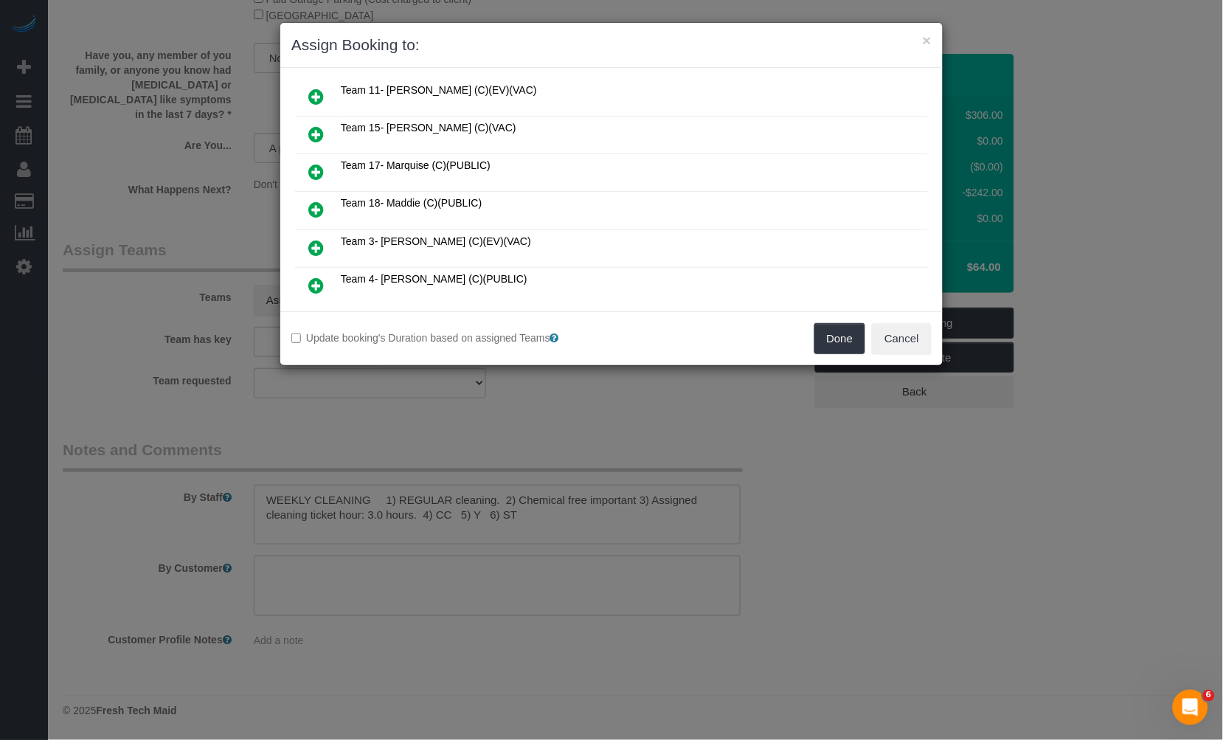
click at [316, 201] on icon at bounding box center [315, 210] width 15 height 18
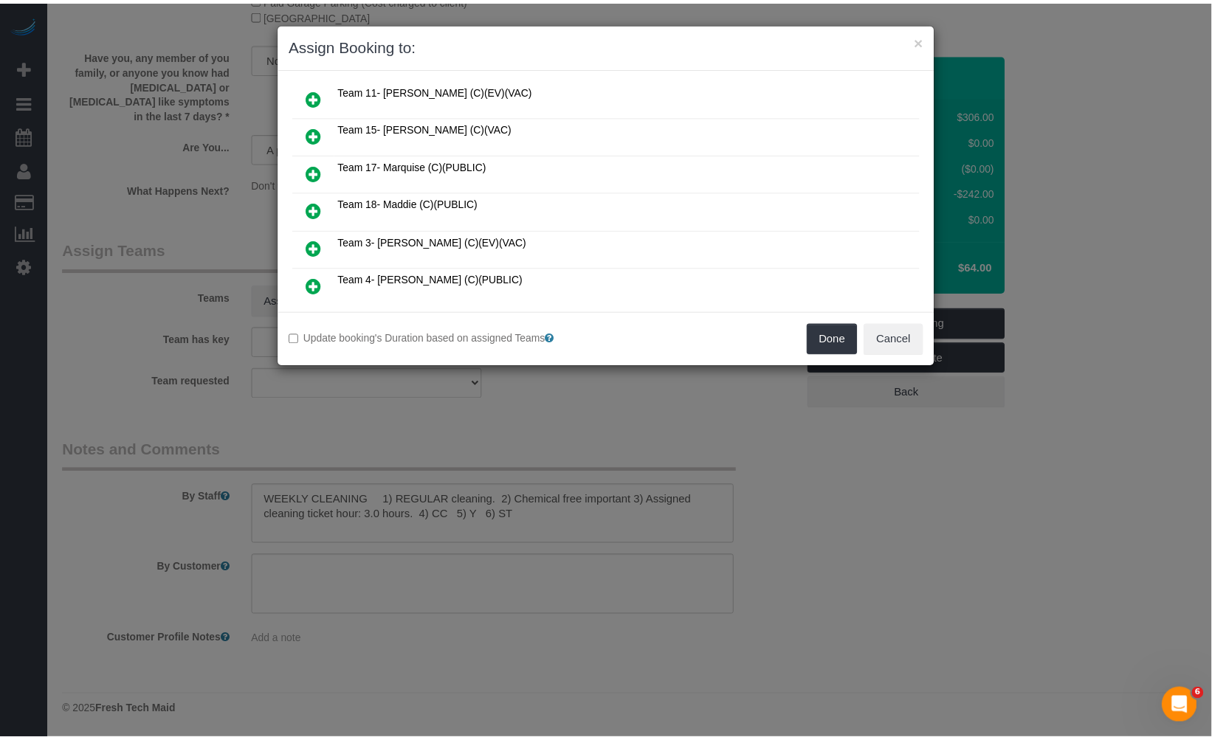
scroll to position [116, 0]
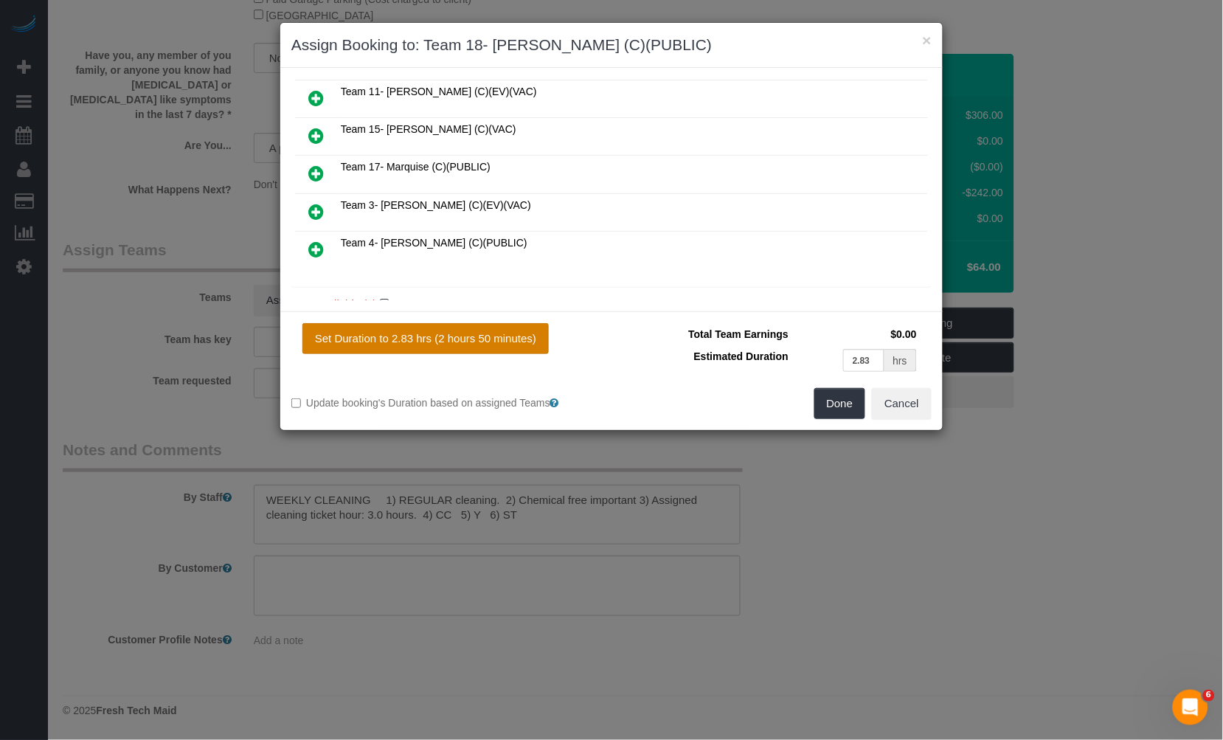
click at [457, 332] on button "Set Duration to 2.83 hrs (2 hours 50 minutes)" at bounding box center [426, 338] width 246 height 31
type input "2.83"
click at [824, 393] on button "Done" at bounding box center [841, 403] width 52 height 31
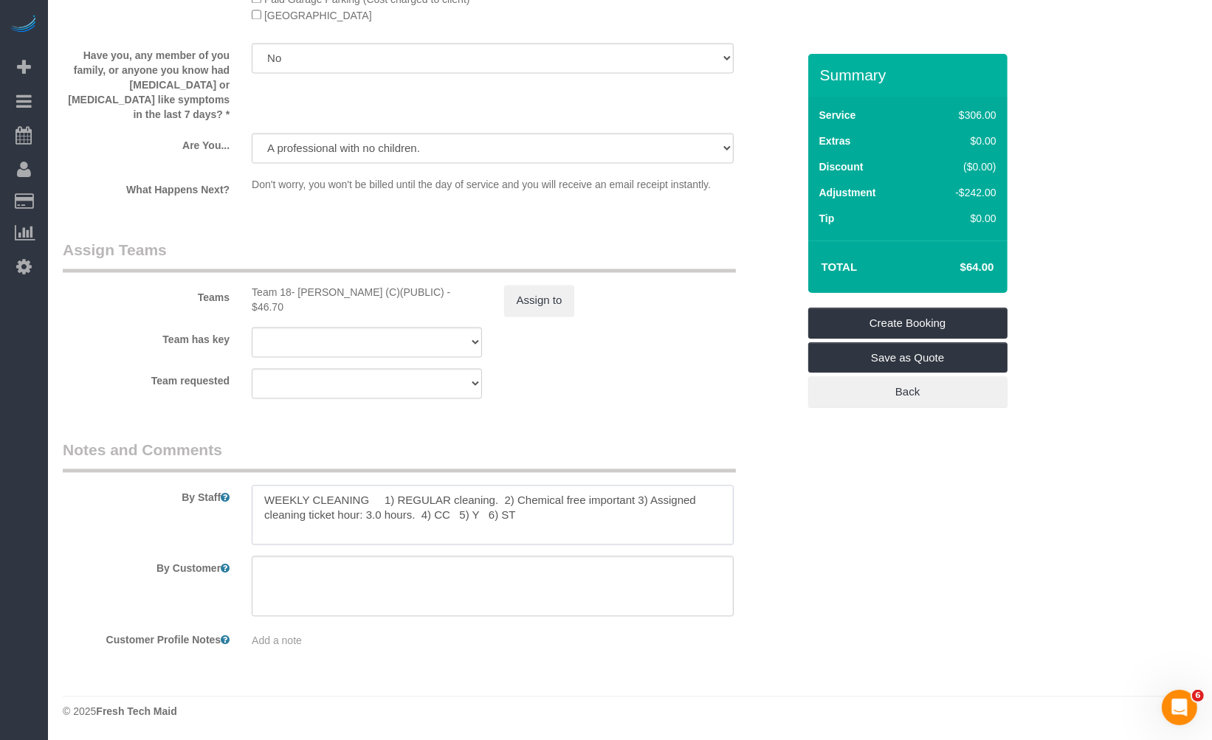
click at [513, 505] on textarea at bounding box center [493, 515] width 482 height 61
paste textarea "COUNTS CLEANING 1) COUNTS cleaning 2) Client wants us to follow the COUNTS Clea…"
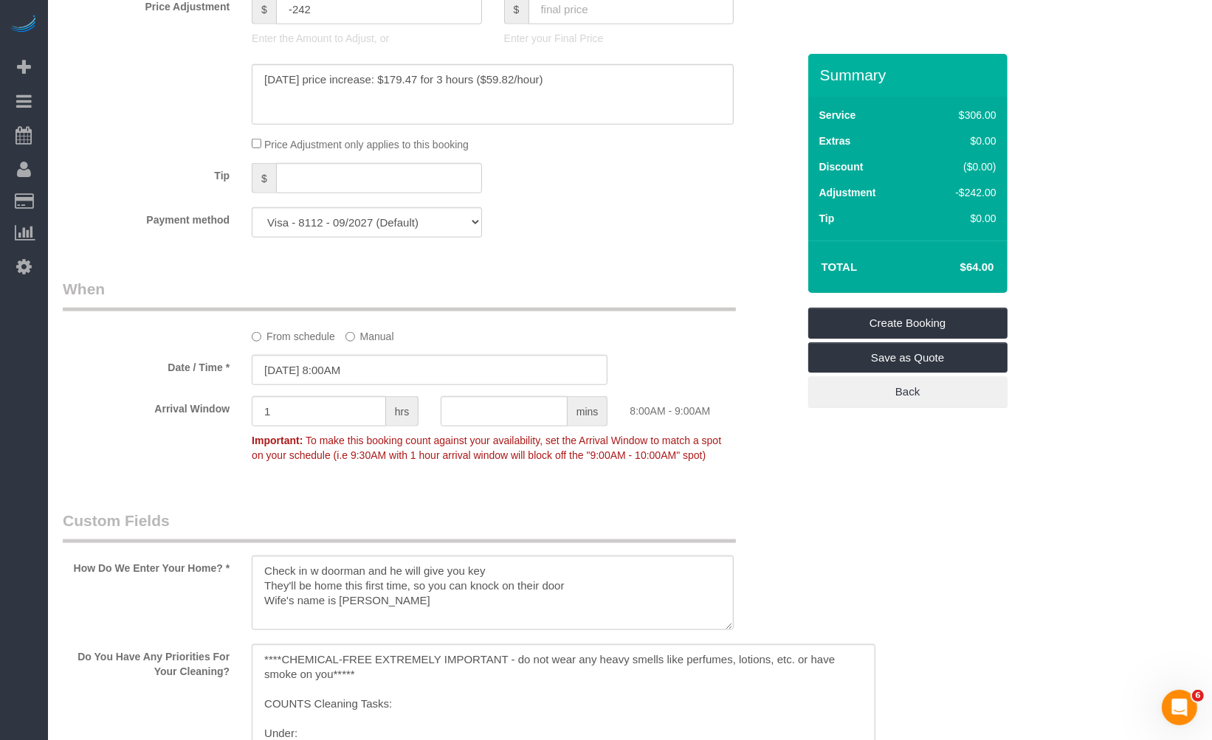
scroll to position [1547, 0]
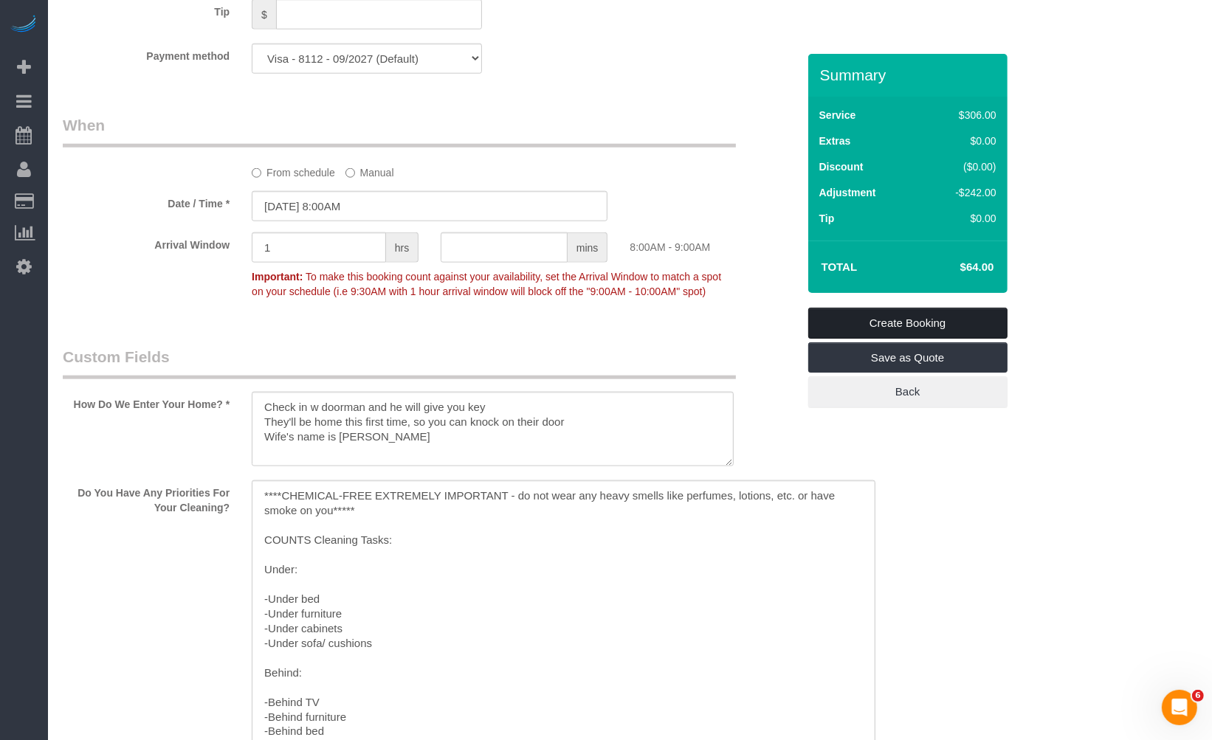
type textarea "COUNTS CLEANING 1) COUNTS cleaning 2) Client wants us to follow the COUNTS Clea…"
click at [941, 315] on link "Create Booking" at bounding box center [907, 323] width 199 height 31
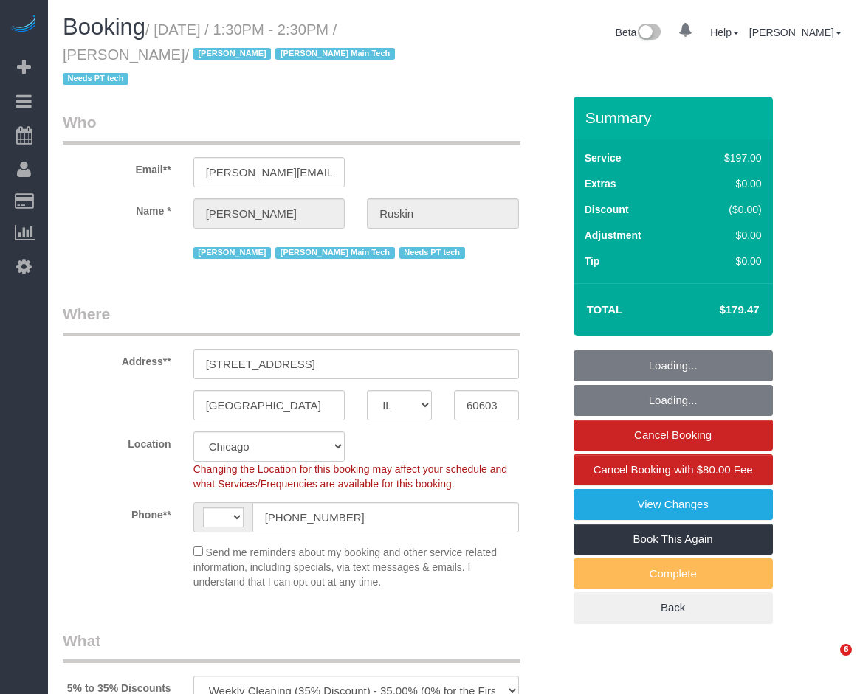
select select "IL"
select select "object:583"
select select "number:1"
select select "number:58"
select select "number:139"
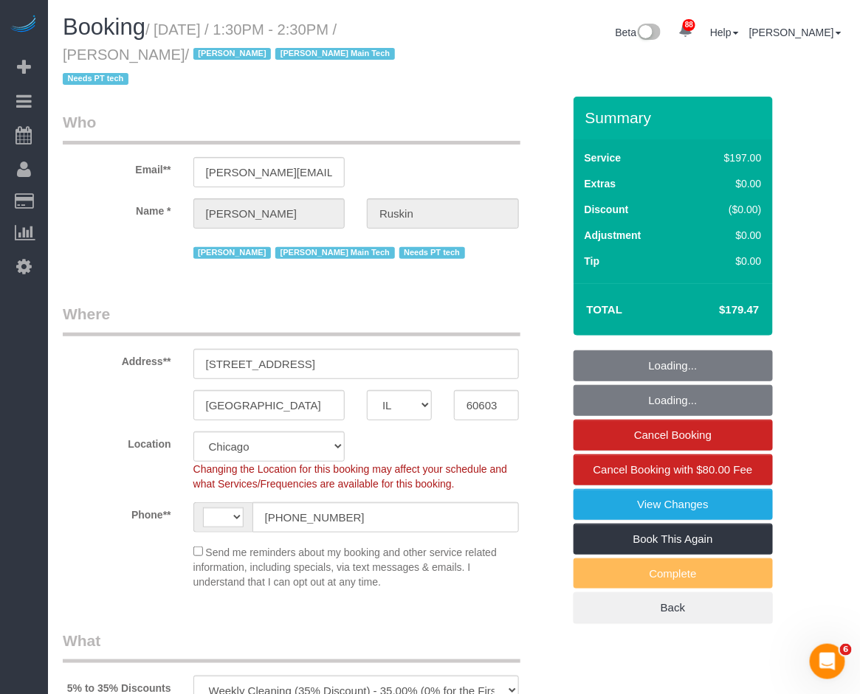
select select "number:106"
select select "string:[GEOGRAPHIC_DATA]"
select select "string:fspay-cc52e172-5538-4e63-a81e-5c47522a9cb7"
select select "512"
select select "3"
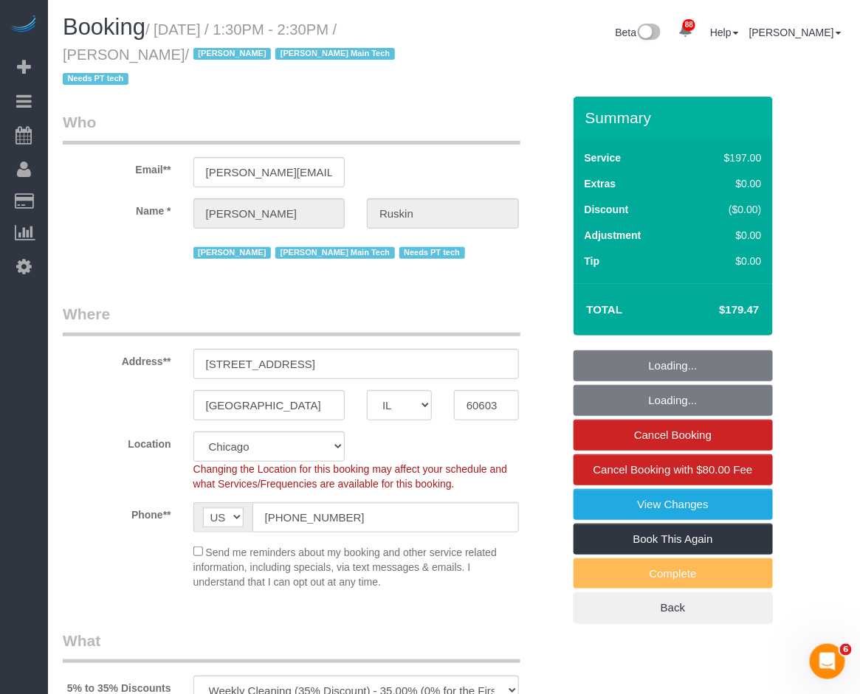
select select "3"
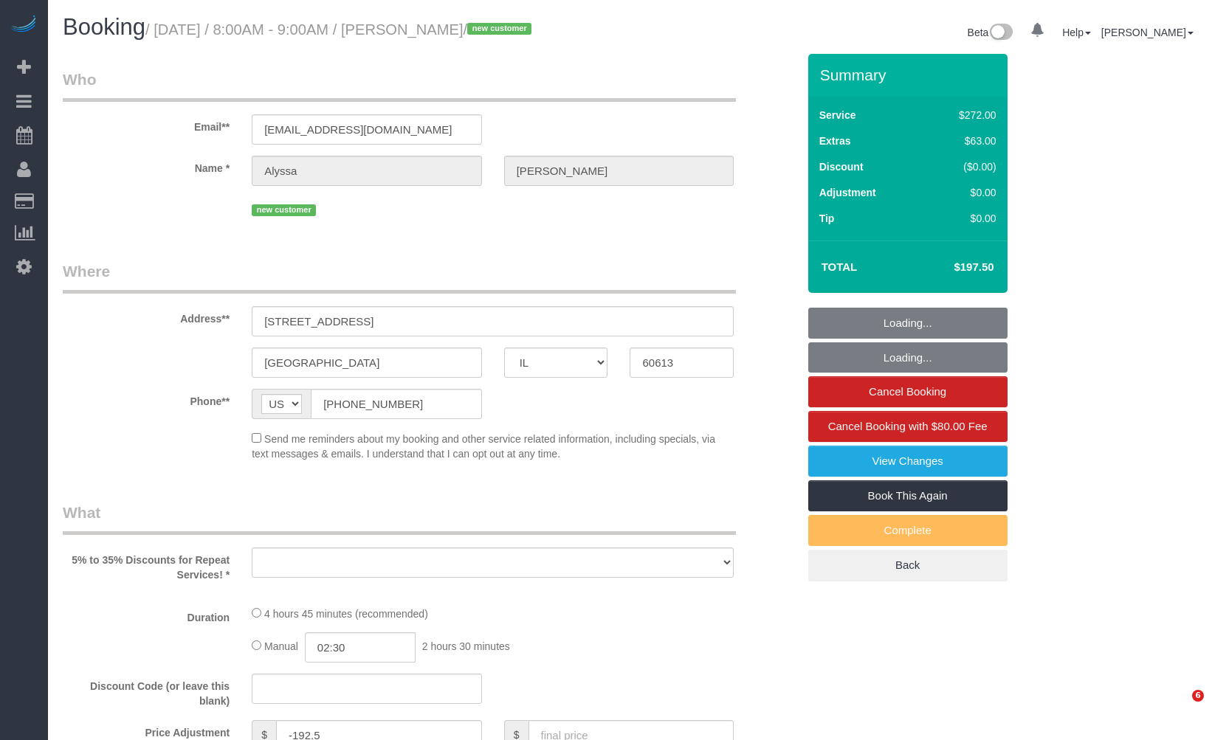
select select "IL"
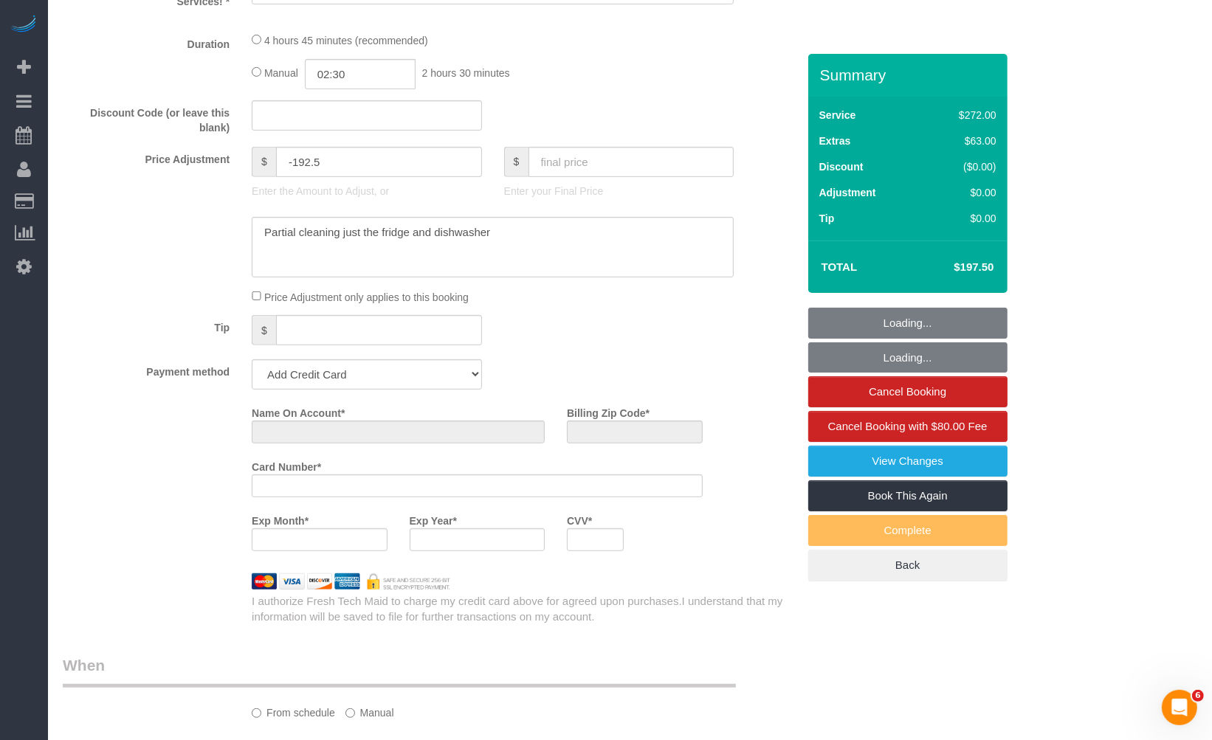
select select "string:fspay-394b7948-ba52-455e-b687-9b322e9762b1"
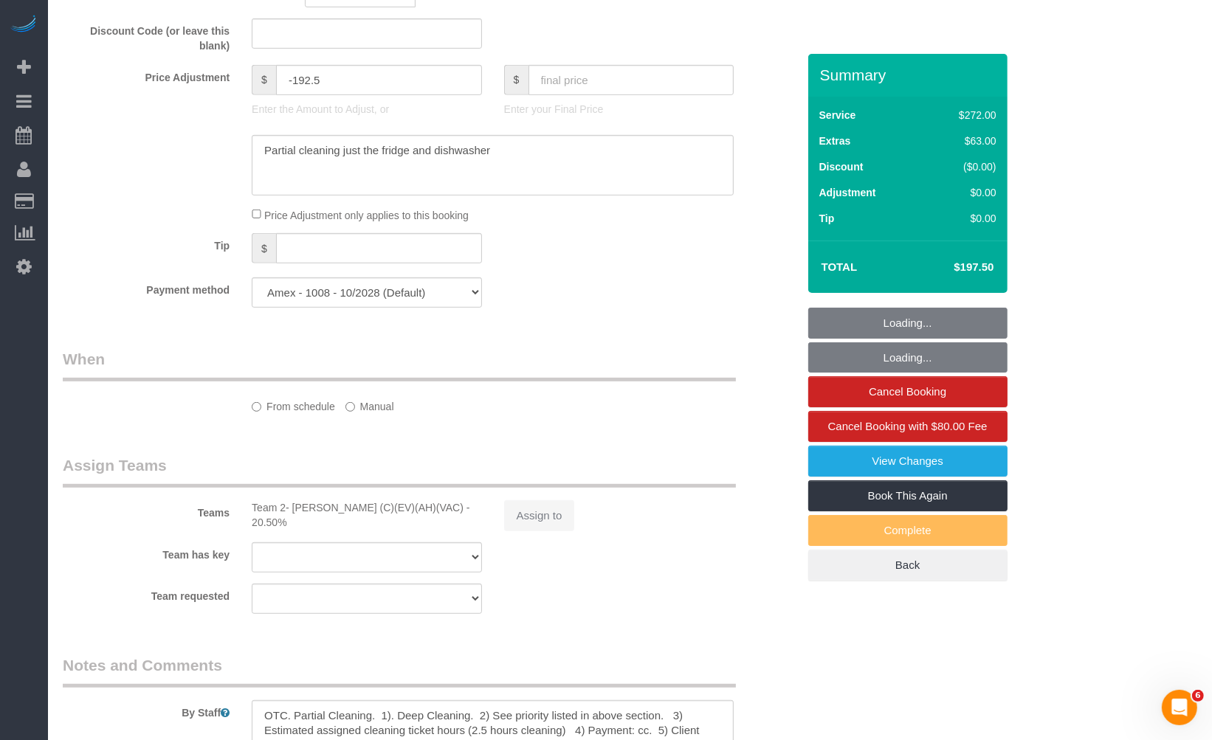
select select "object:815"
select select "number:1"
select select "number:58"
select select "number:139"
select select "number:104"
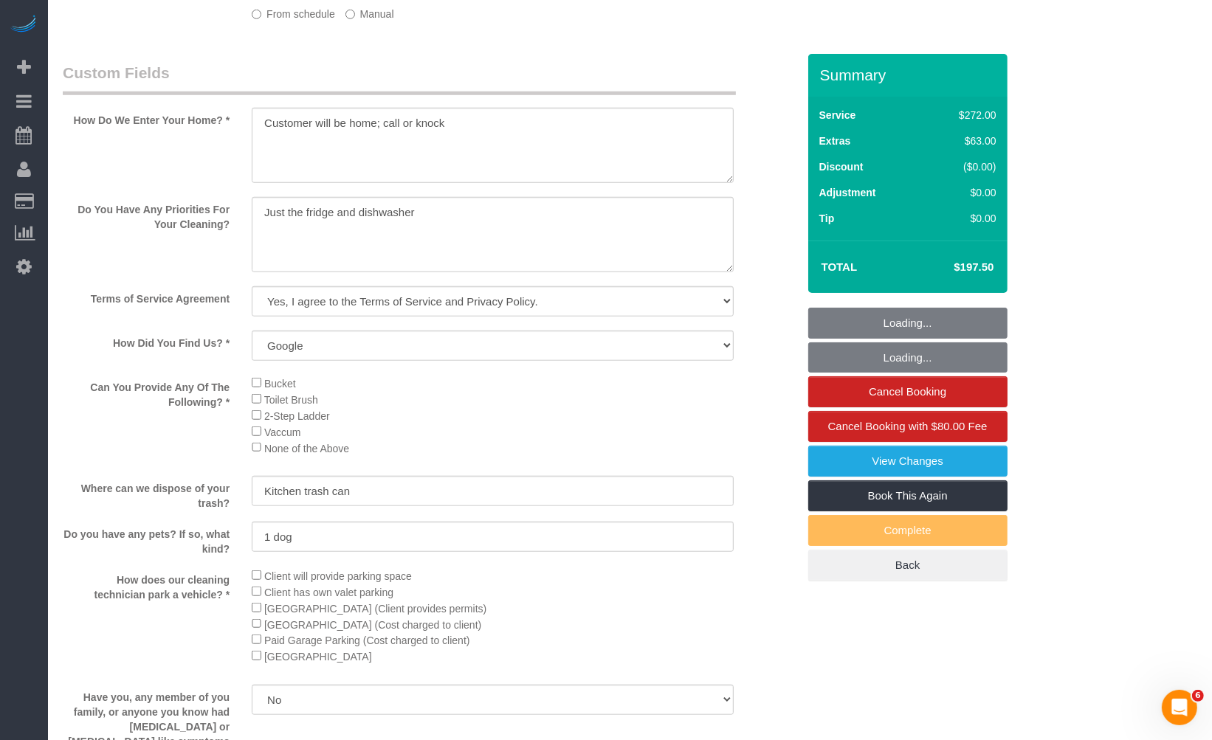
select select "spot1"
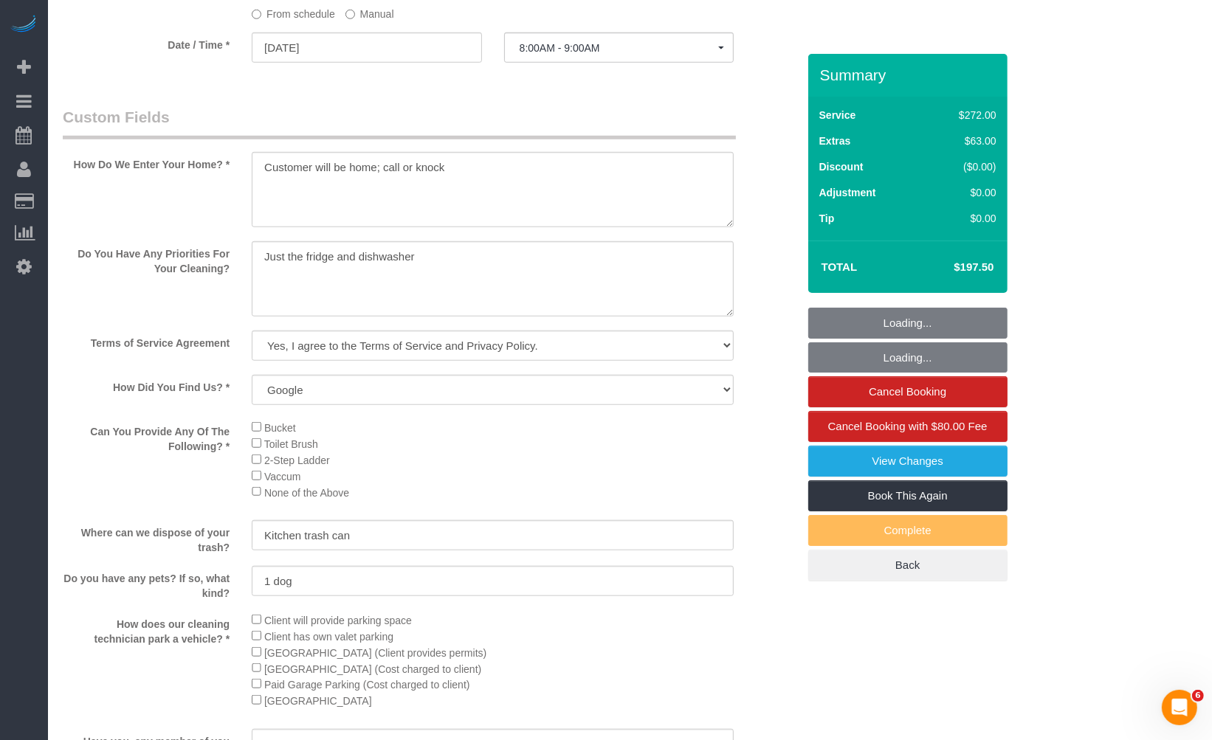
scroll to position [1684, 0]
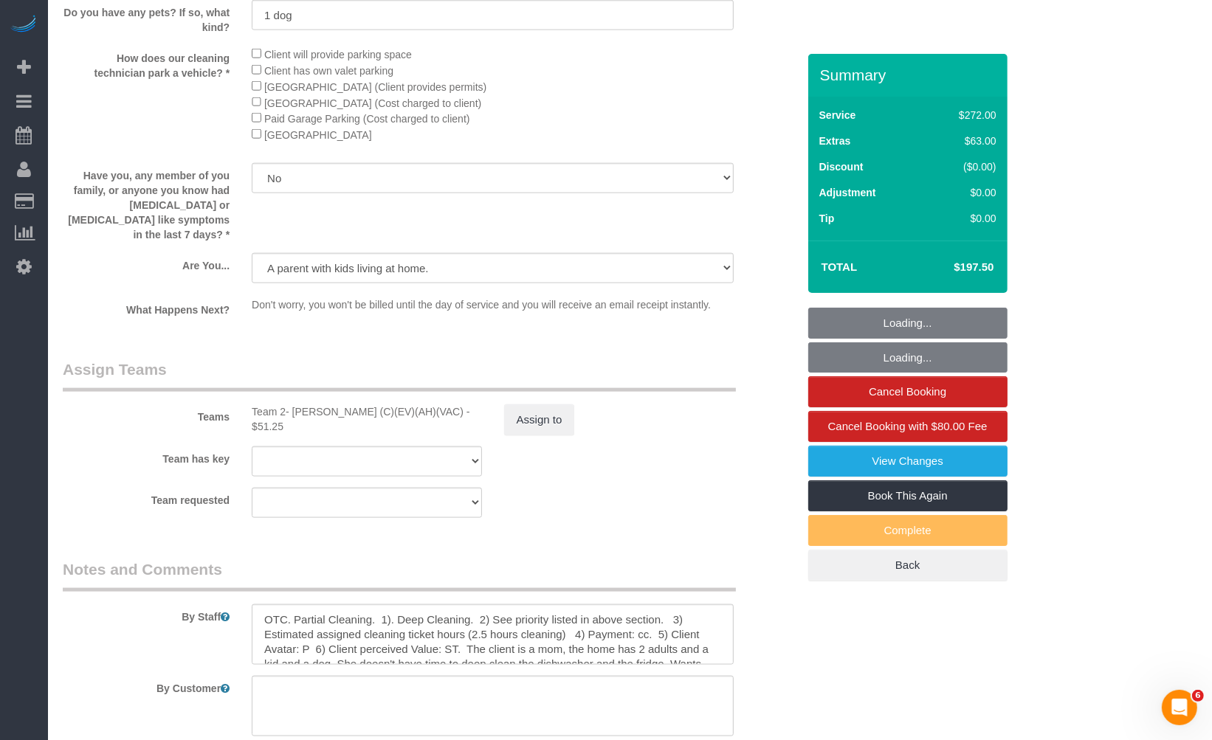
select select "object:1279"
select select "513"
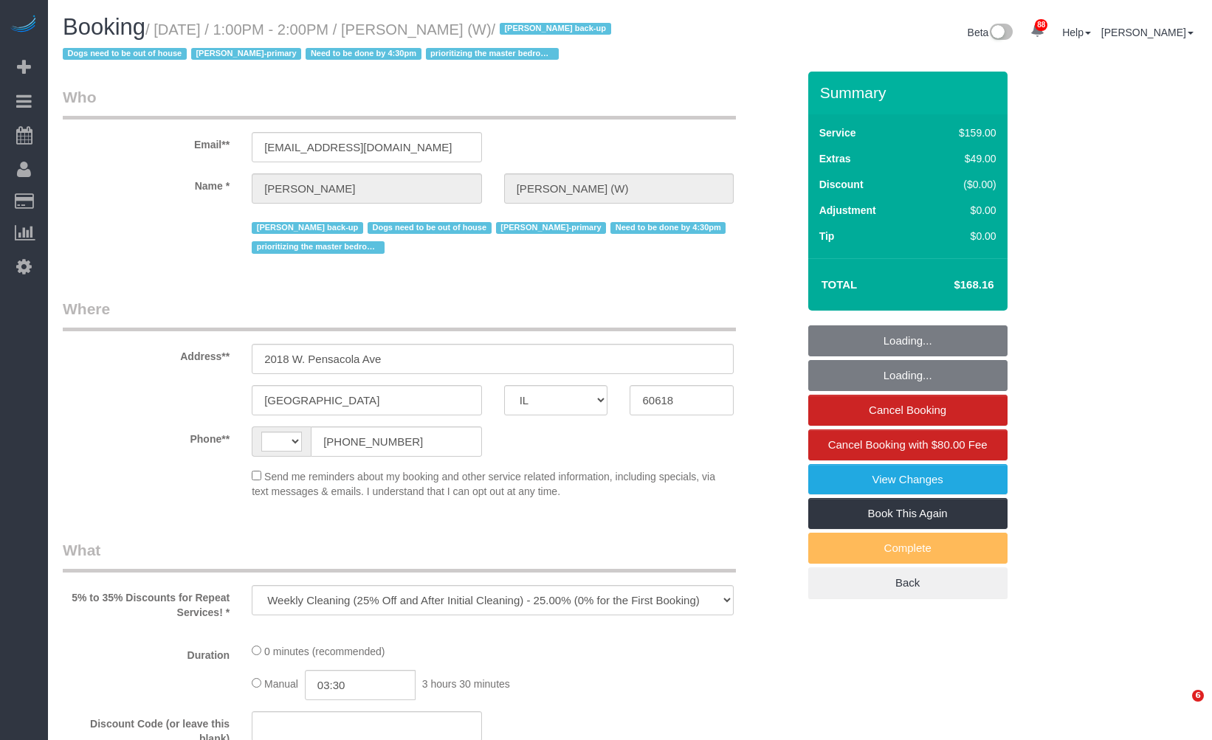
select select "IL"
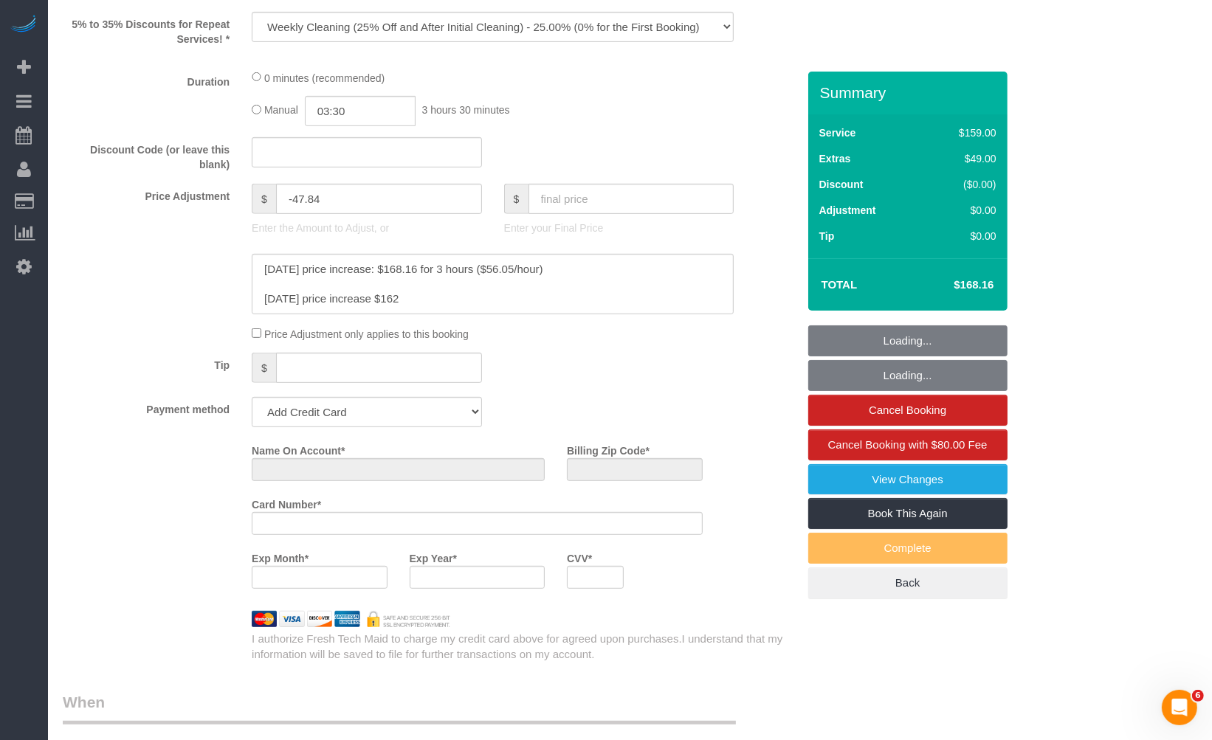
select select "4"
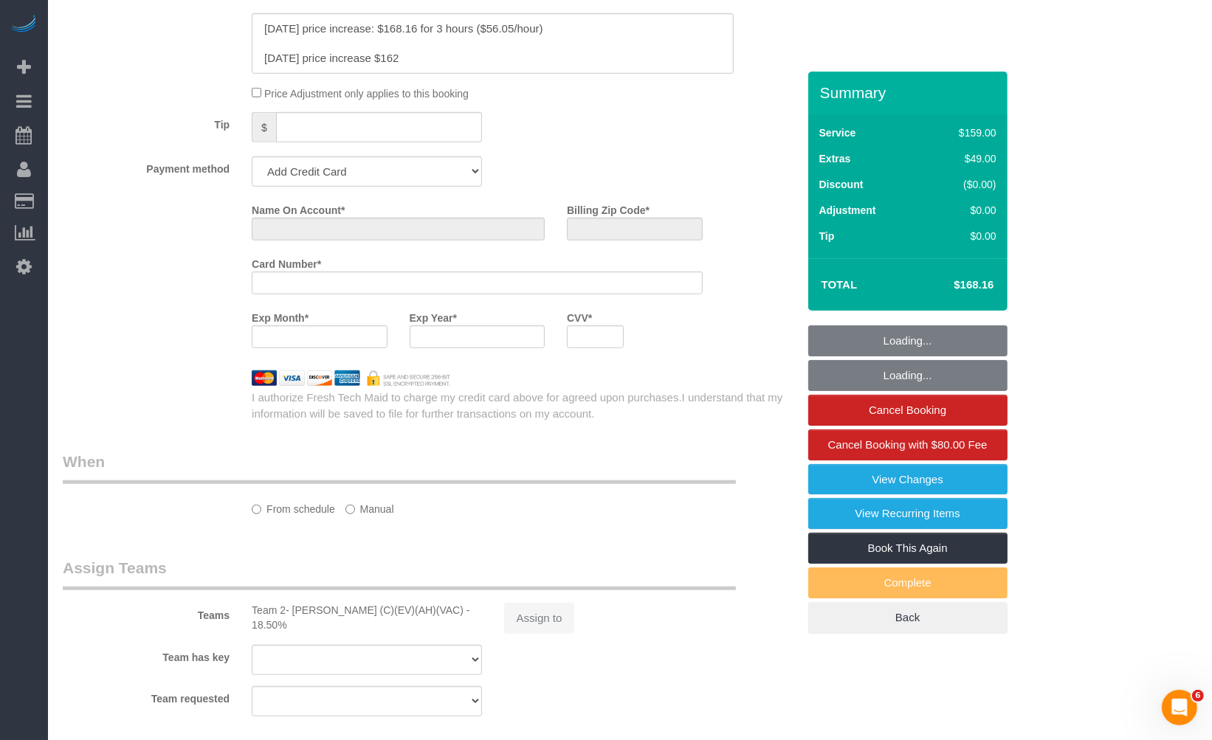
select select "string:[GEOGRAPHIC_DATA]"
select select "string:fspay-a9663d8f-8c9a-404f-bf5d-ab36a8b1b231"
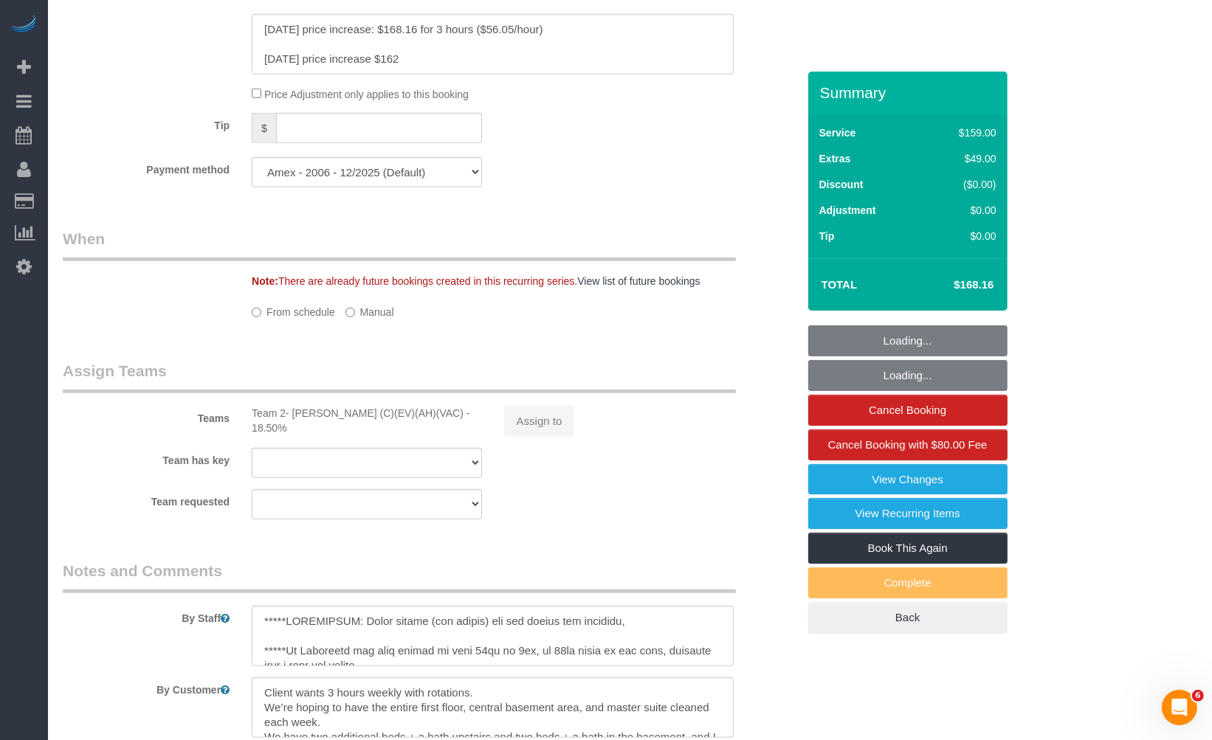
select select "number:1"
select select "number:69"
select select "number:139"
select select "number:98"
select select "number:141"
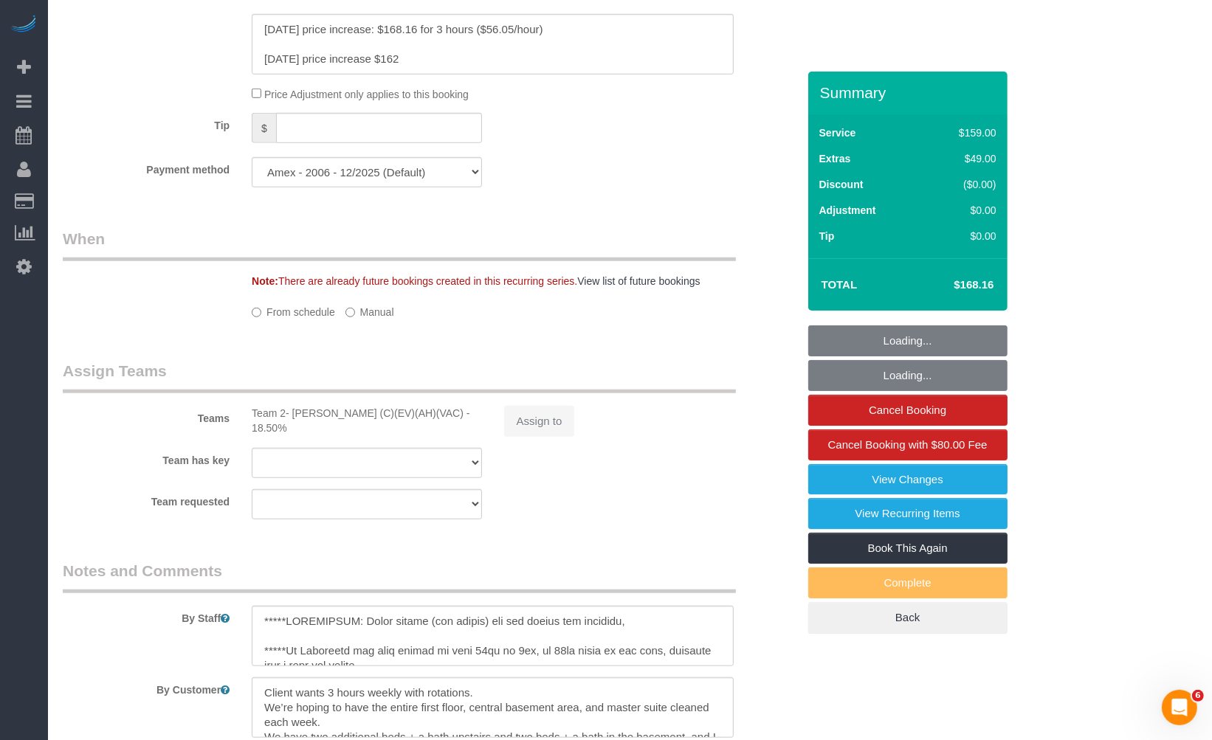
select select "number:143"
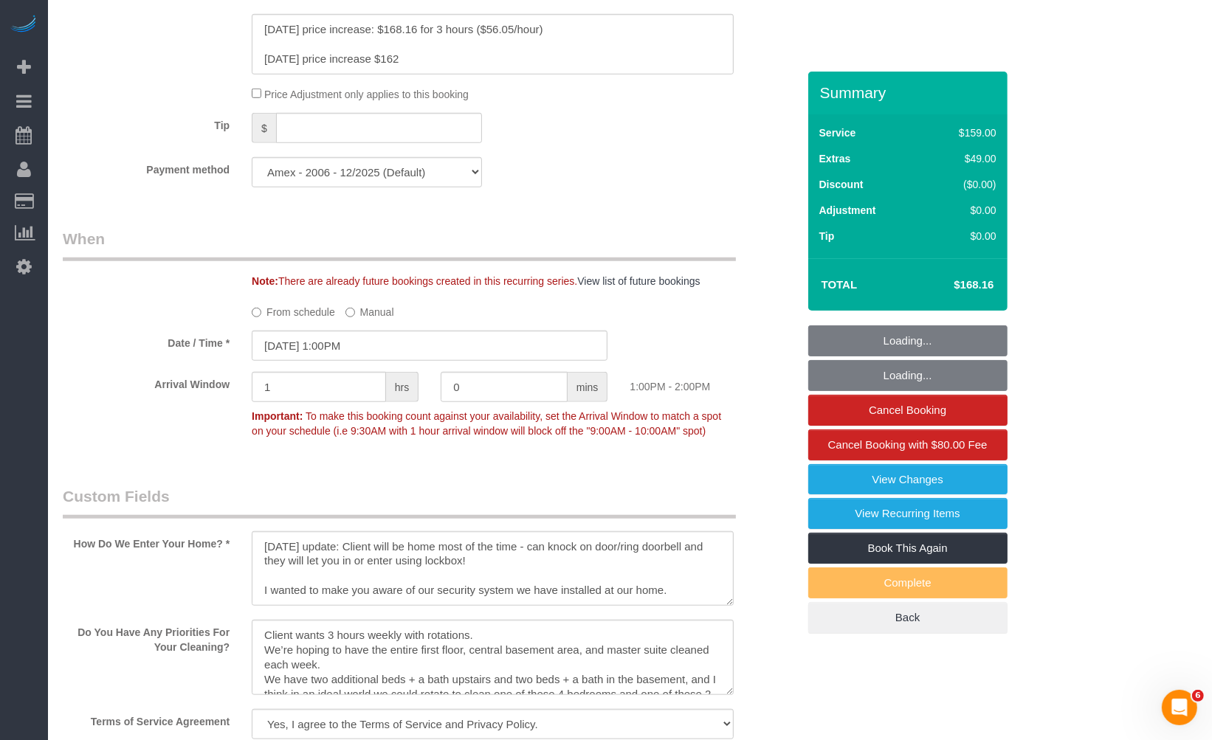
select select "object:1260"
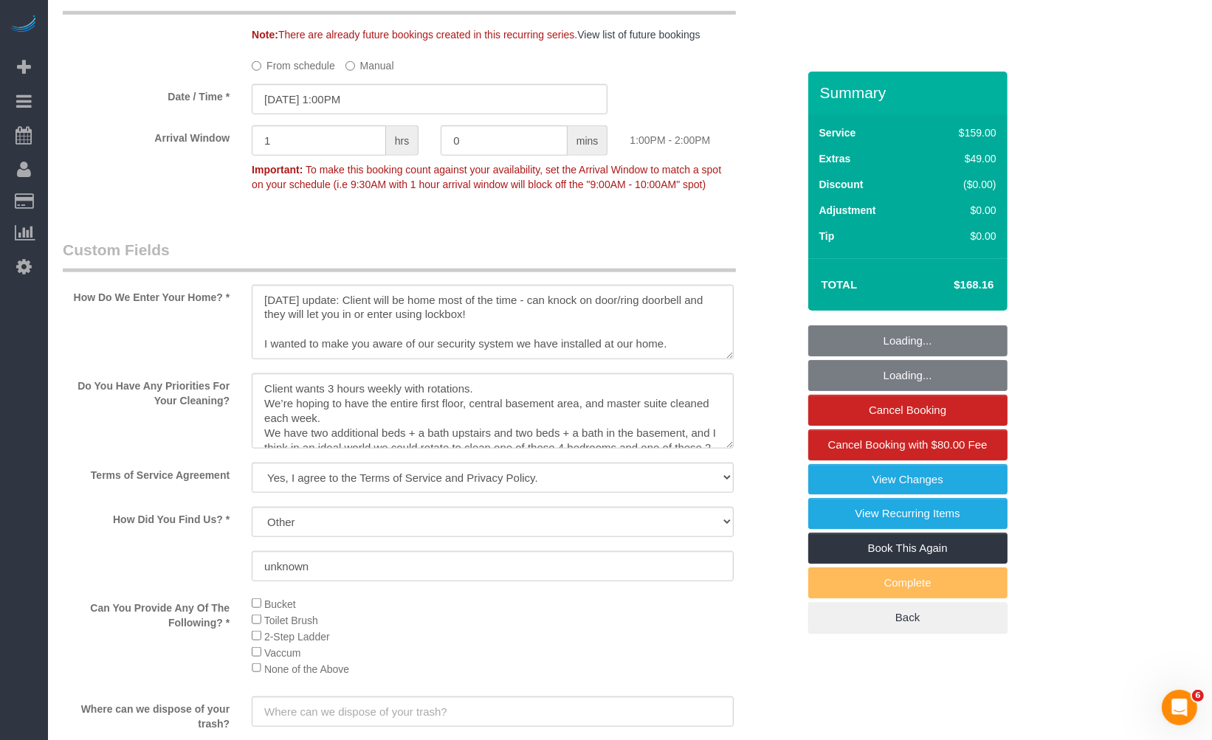
scroll to position [1464, 0]
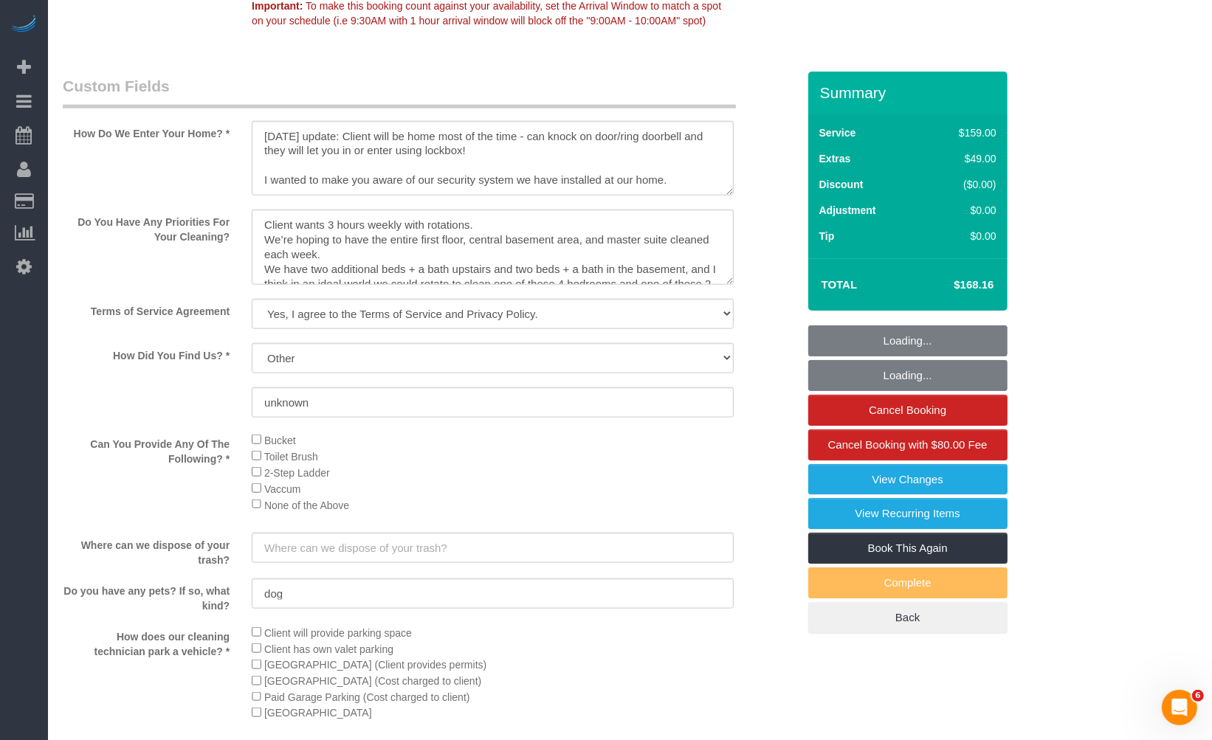
select select "4"
